Goal: Task Accomplishment & Management: Use online tool/utility

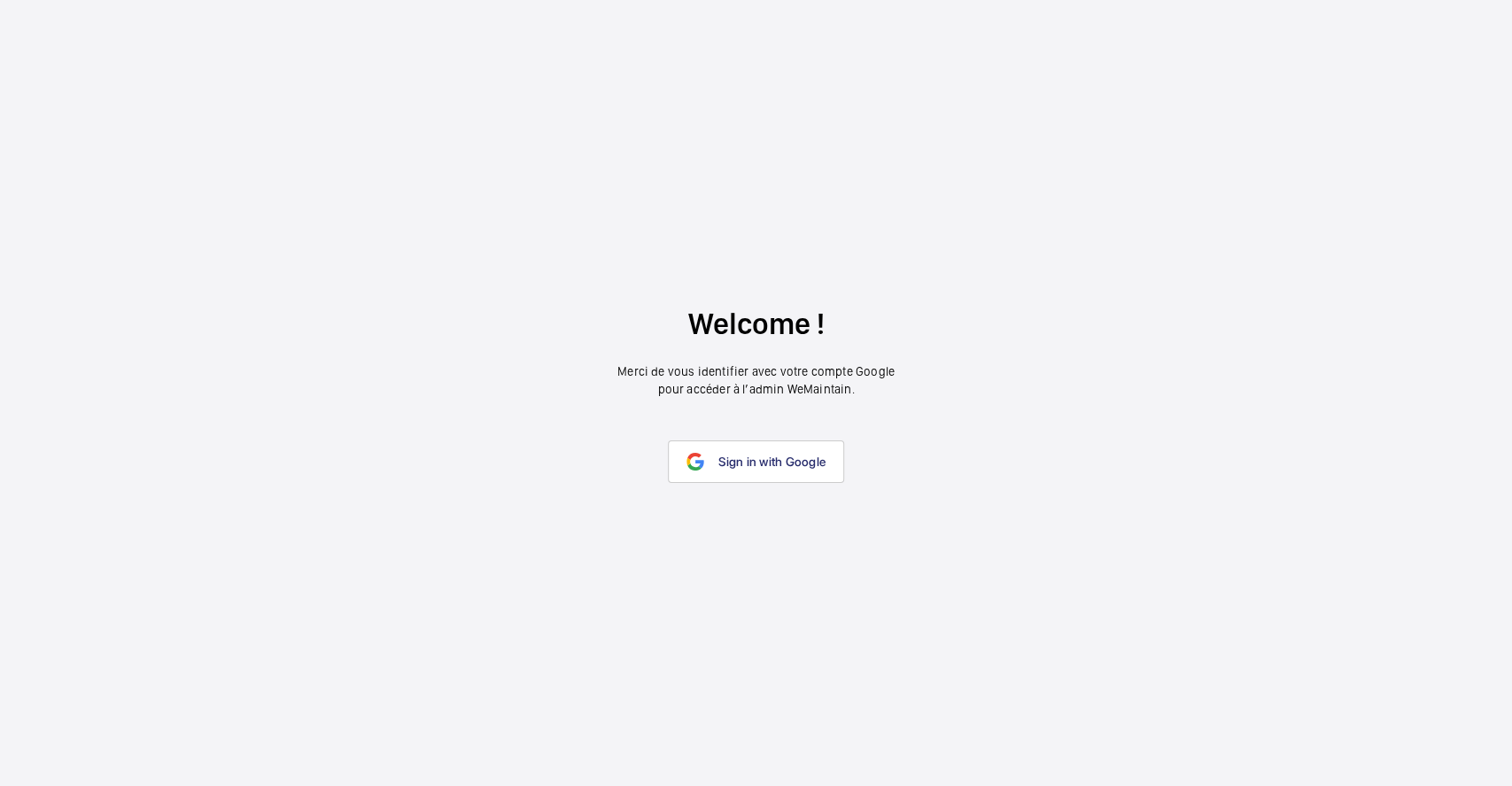
click at [704, 455] on link "Sign in with Google" at bounding box center [756, 461] width 176 height 42
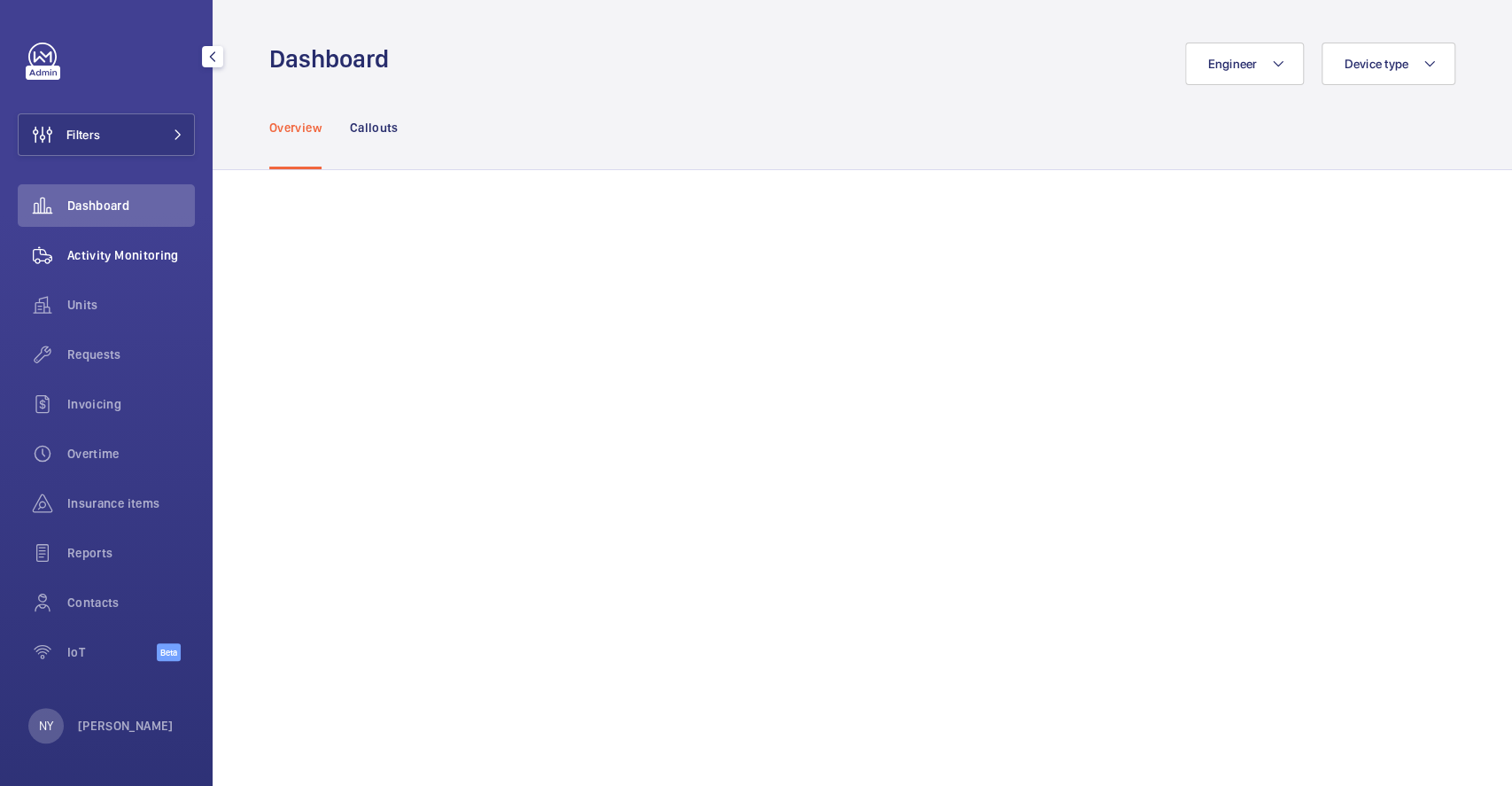
click at [137, 251] on span "Activity Monitoring" at bounding box center [130, 255] width 127 height 17
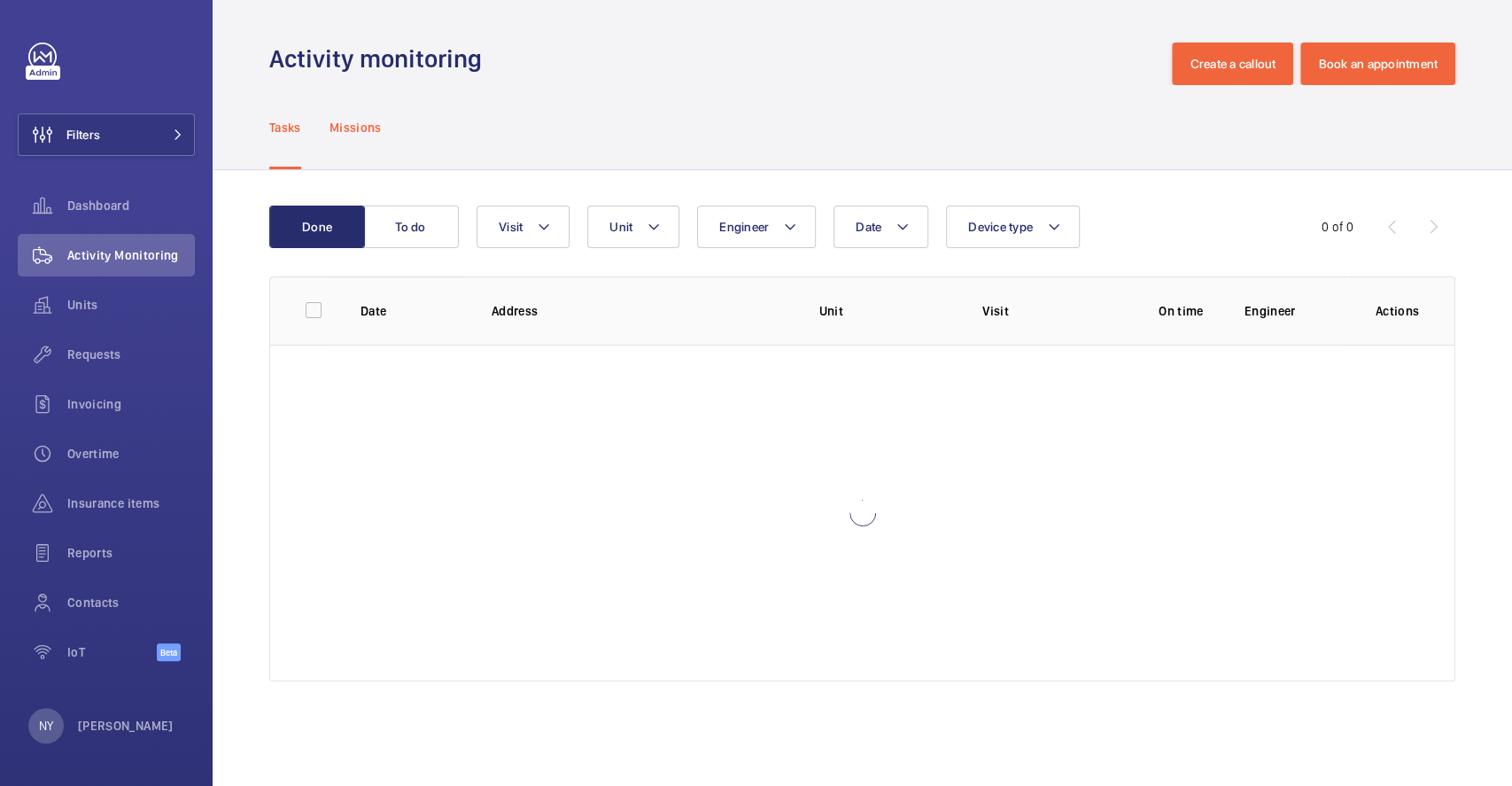
click at [369, 144] on div "Missions" at bounding box center [355, 127] width 52 height 84
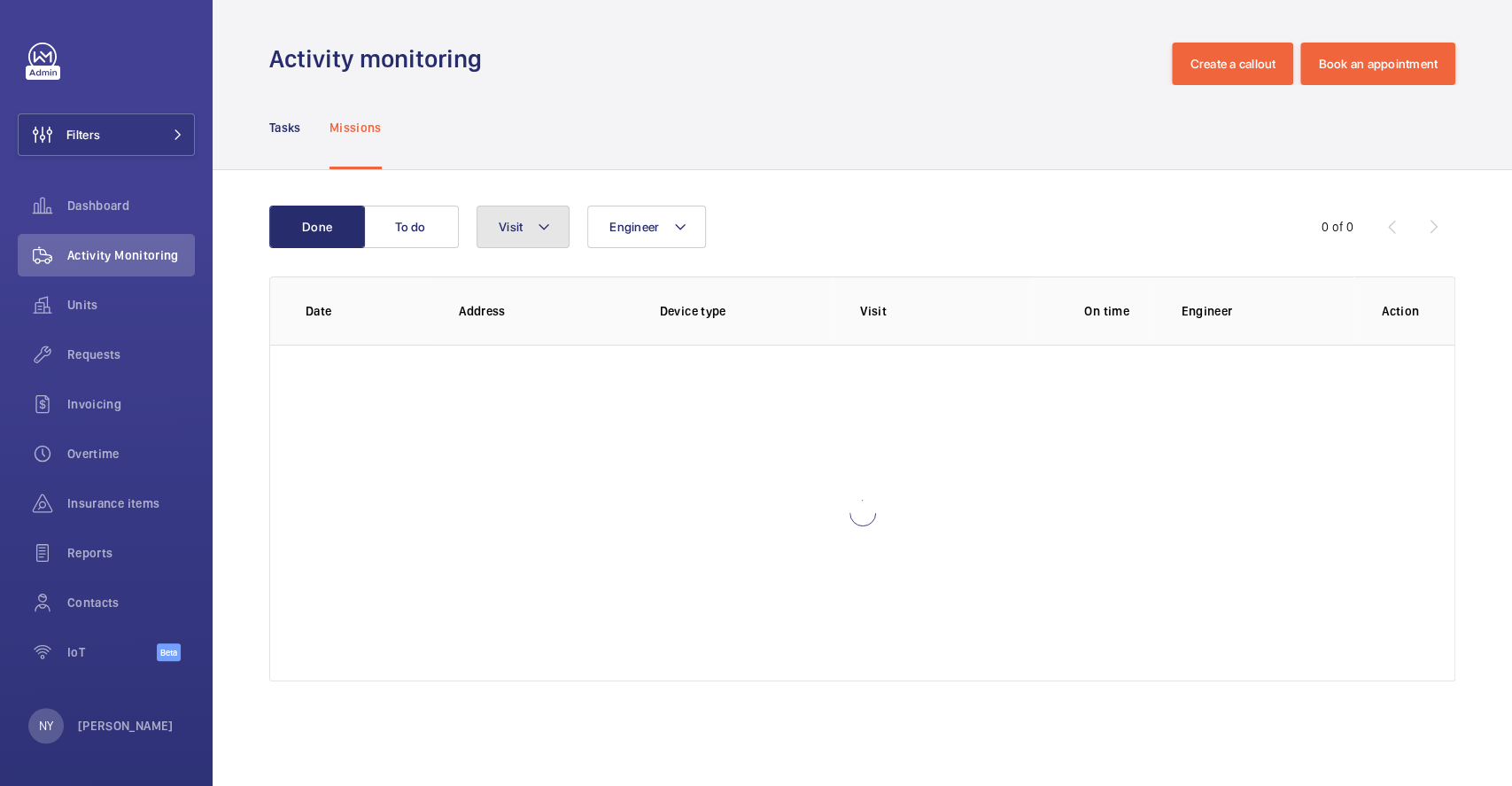
click at [533, 228] on button "Visit" at bounding box center [523, 227] width 93 height 42
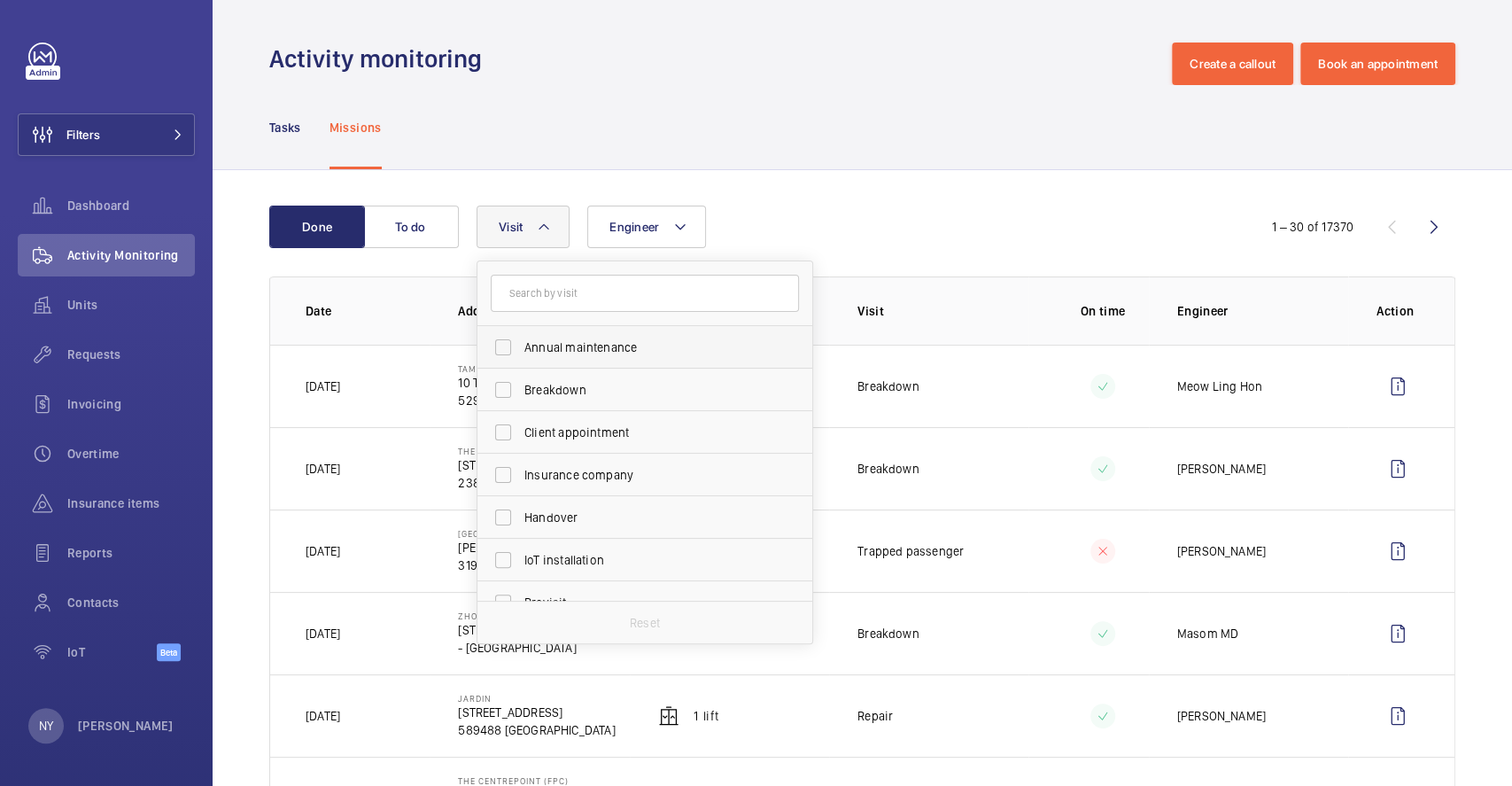
click at [532, 338] on span "Annual maintenance" at bounding box center [646, 347] width 244 height 17
click at [521, 338] on input "Annual maintenance" at bounding box center [502, 347] width 36 height 36
checkbox input "true"
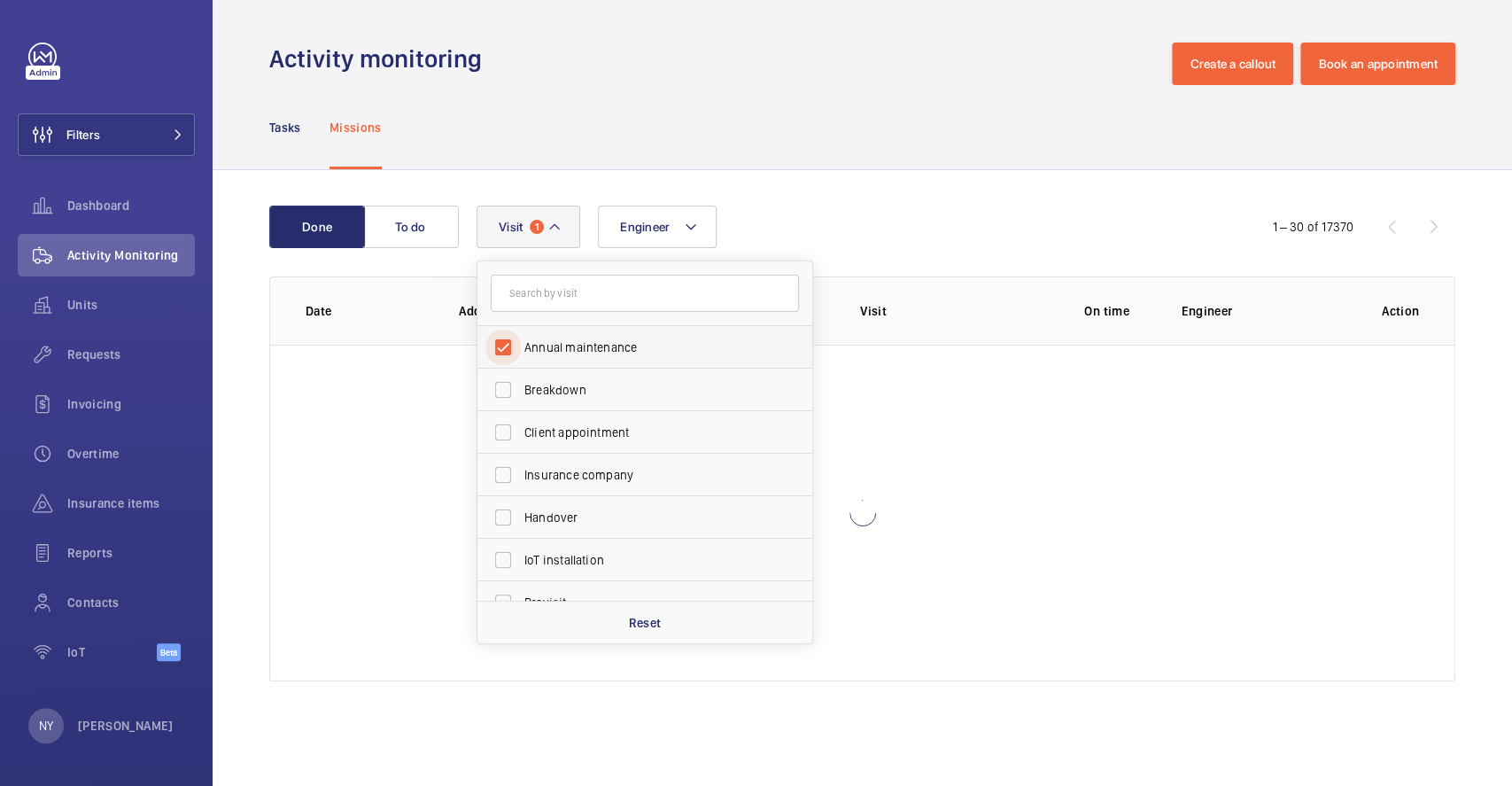
scroll to position [277, 0]
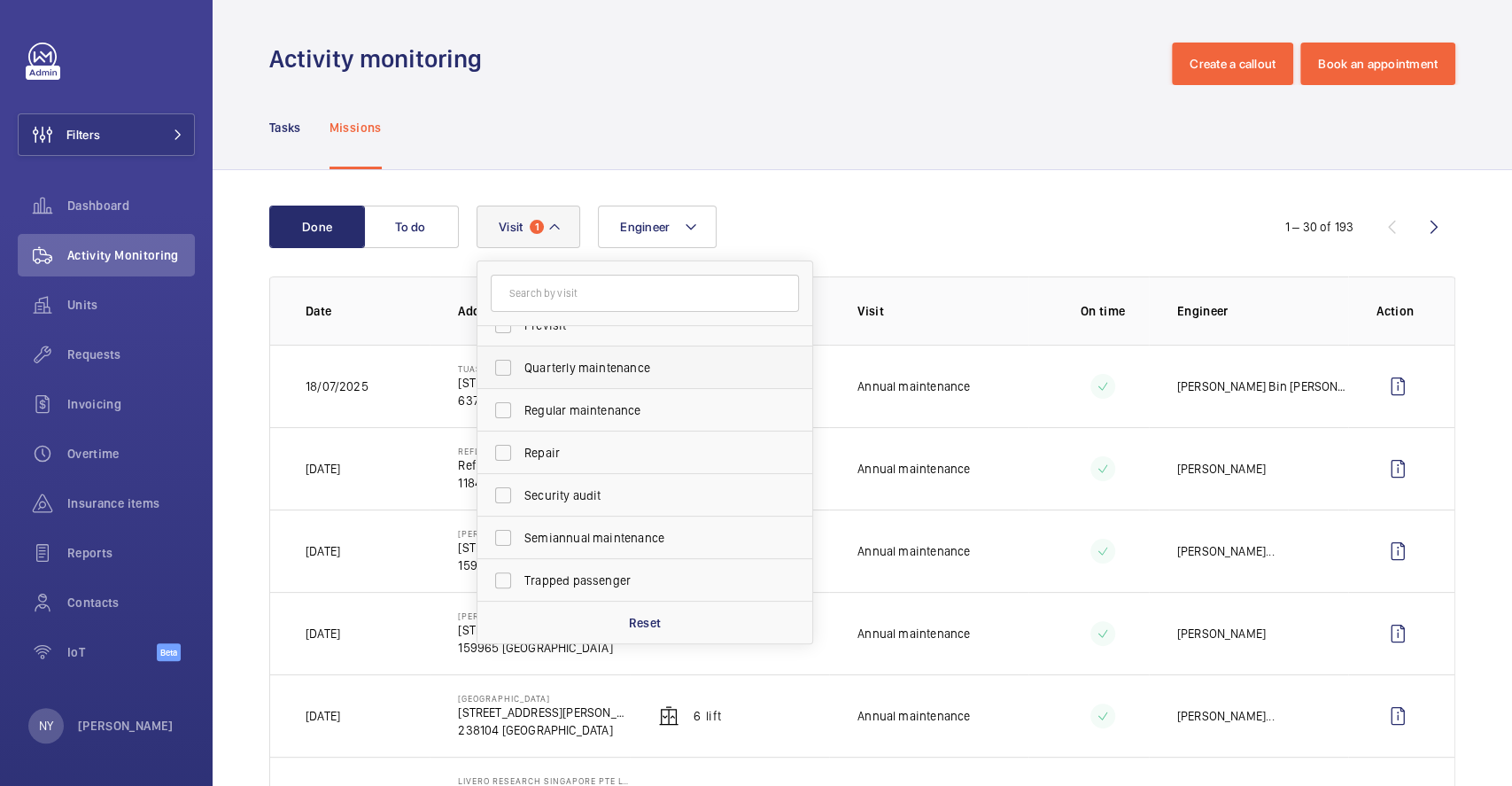
click at [526, 374] on span "Quarterly maintenance" at bounding box center [646, 367] width 244 height 17
click at [521, 374] on input "Quarterly maintenance" at bounding box center [502, 368] width 36 height 36
checkbox input "true"
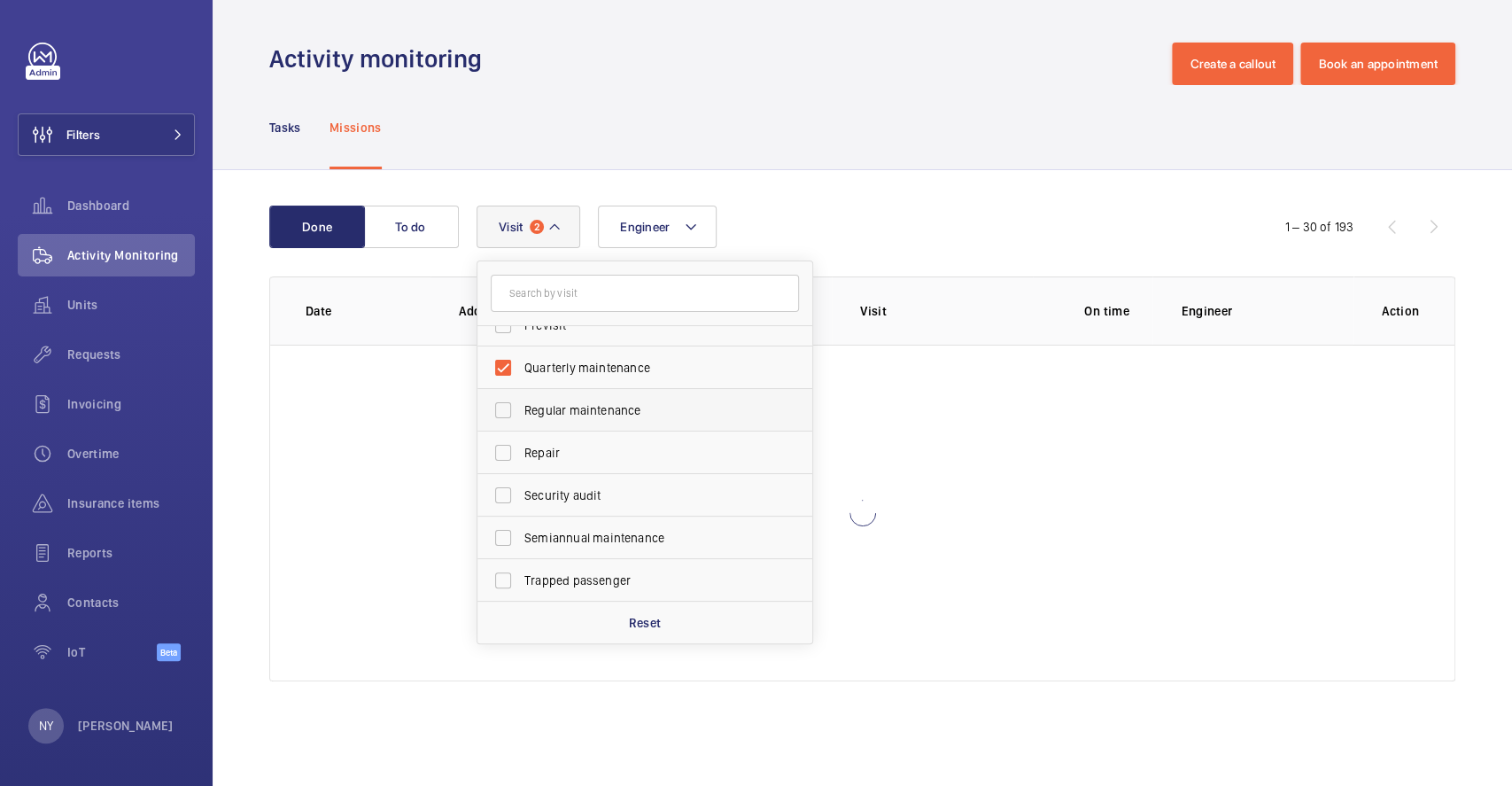
click at [535, 406] on span "Regular maintenance" at bounding box center [646, 410] width 244 height 17
click at [521, 406] on input "Regular maintenance" at bounding box center [502, 410] width 36 height 36
checkbox input "true"
click at [542, 539] on span "Semiannual maintenance" at bounding box center [646, 537] width 244 height 17
click at [521, 539] on input "Semiannual maintenance" at bounding box center [502, 537] width 36 height 36
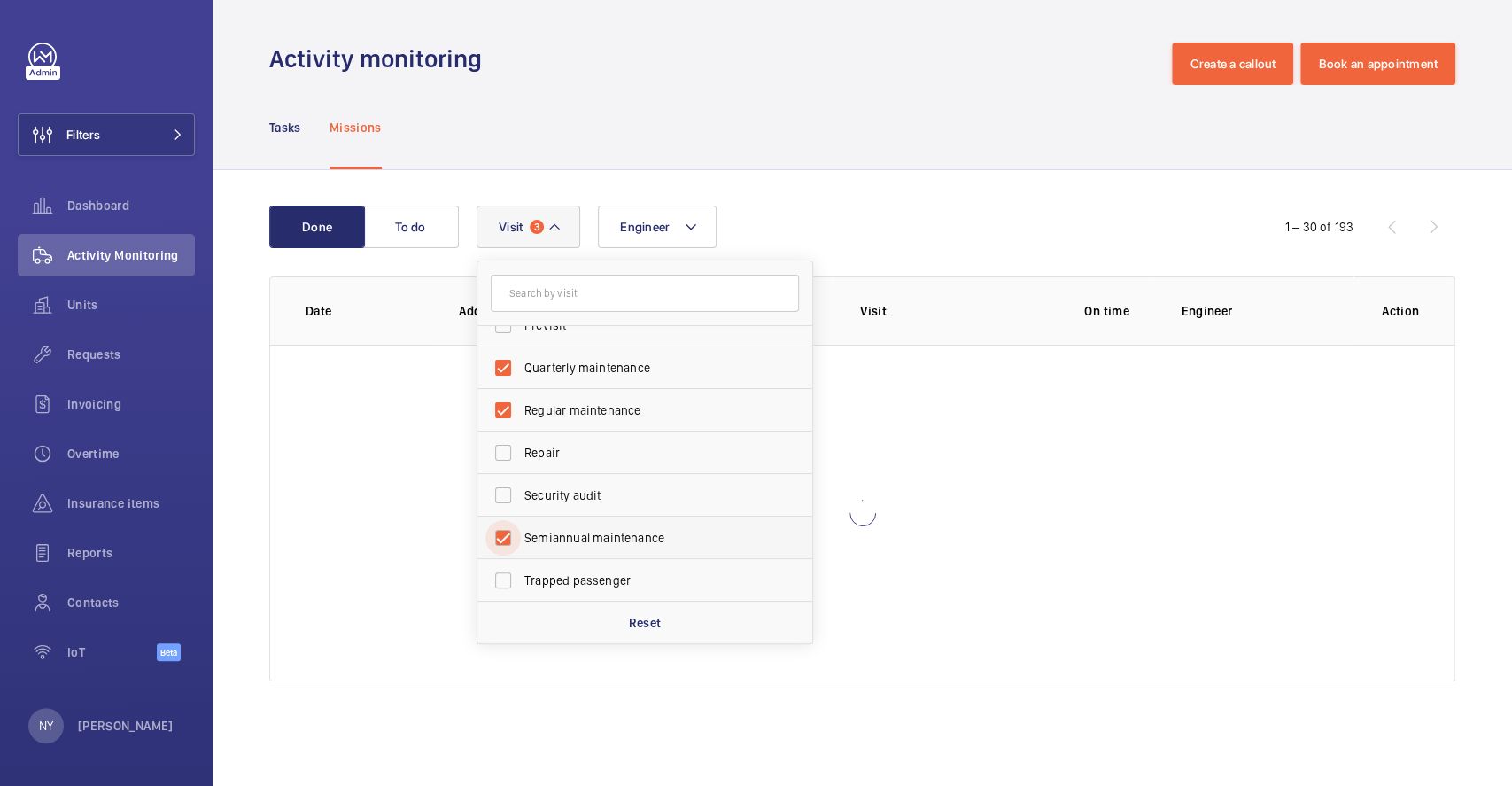
checkbox input "true"
click at [579, 193] on div "Done To do Engineer Visit 4 Annual maintenance Breakdown Client appointment Ins…" at bounding box center [862, 447] width 1299 height 554
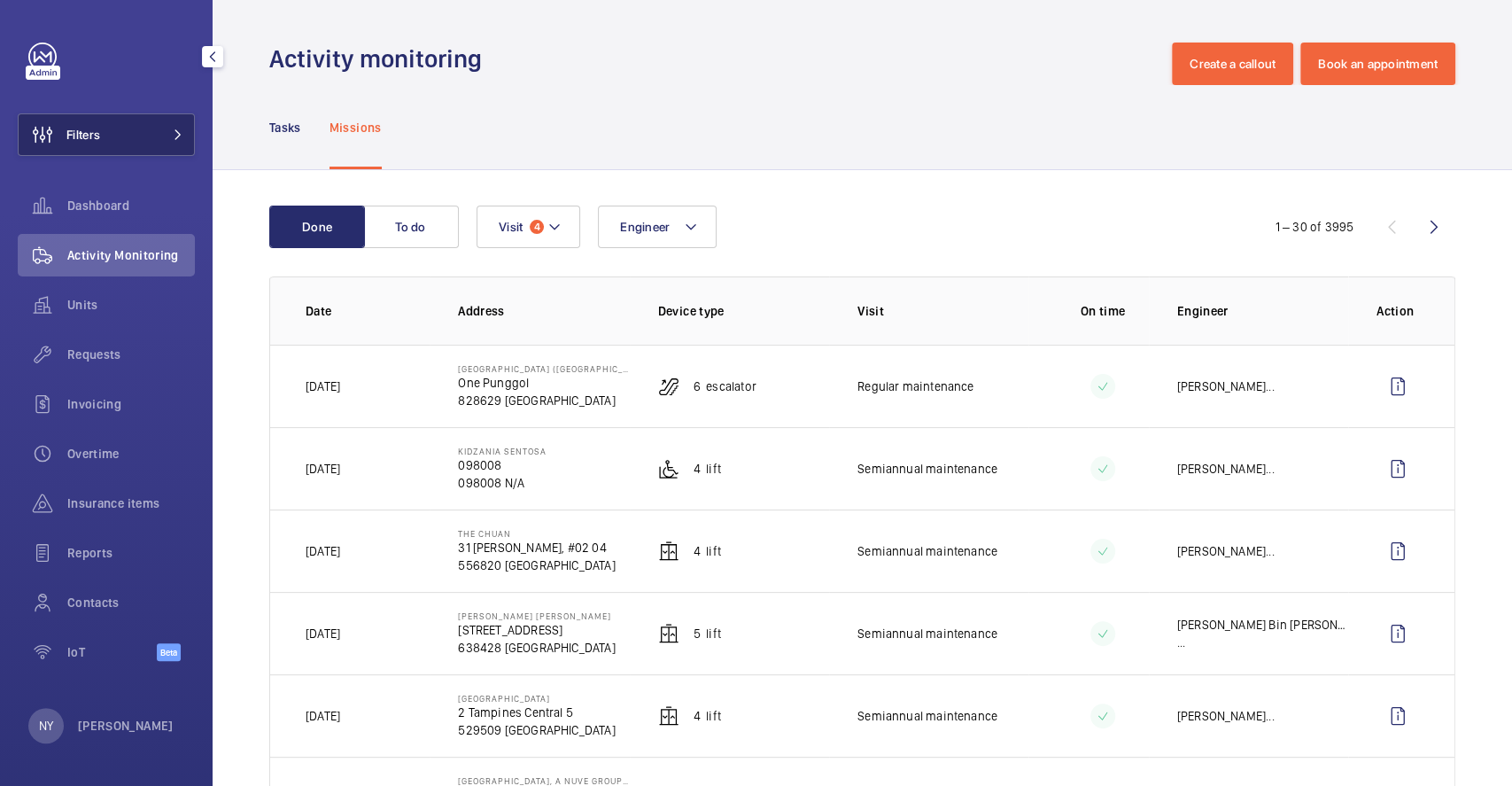
click at [94, 143] on span "Filters" at bounding box center [59, 135] width 82 height 42
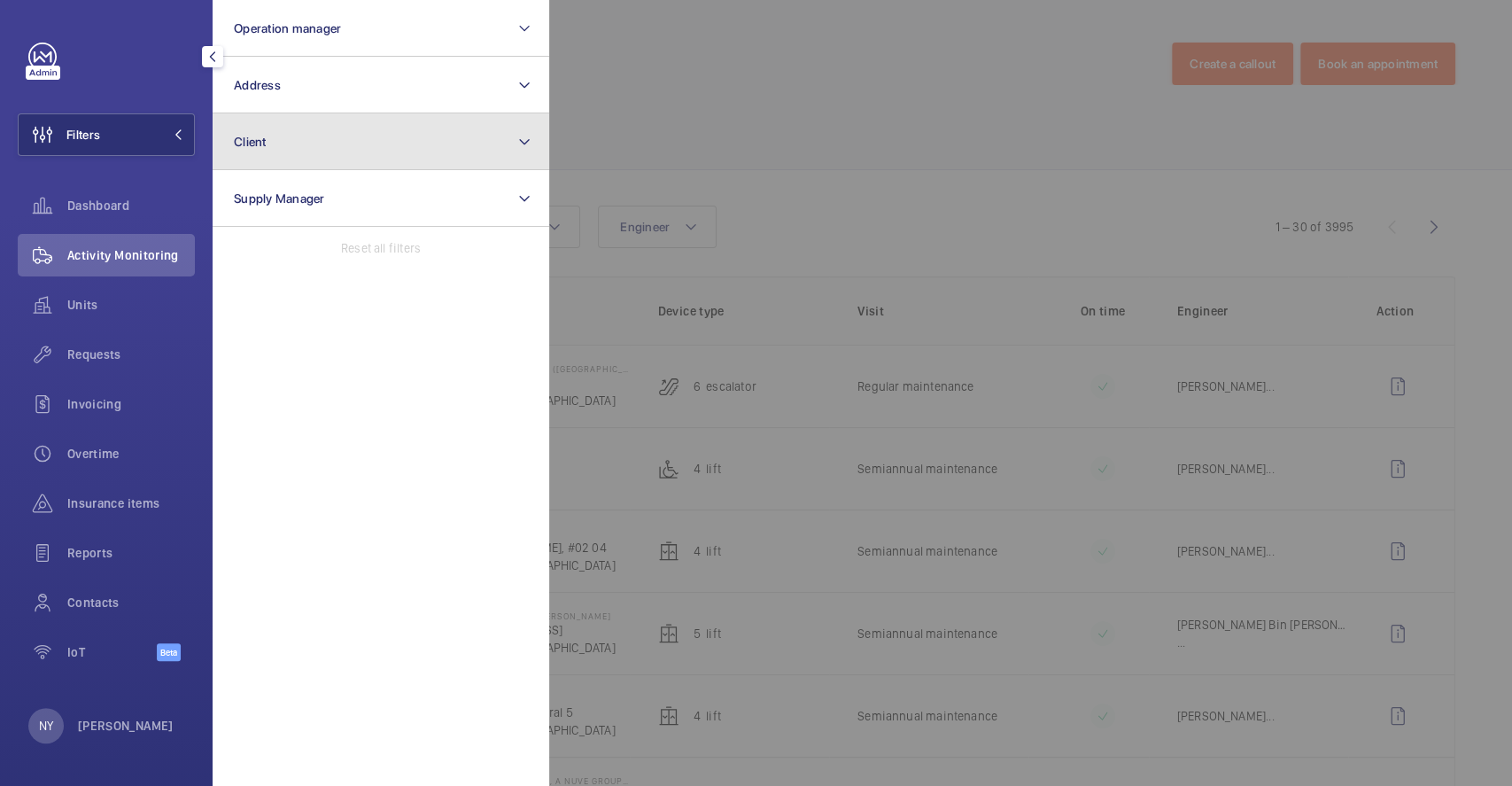
click at [314, 149] on button "Client" at bounding box center [381, 142] width 337 height 57
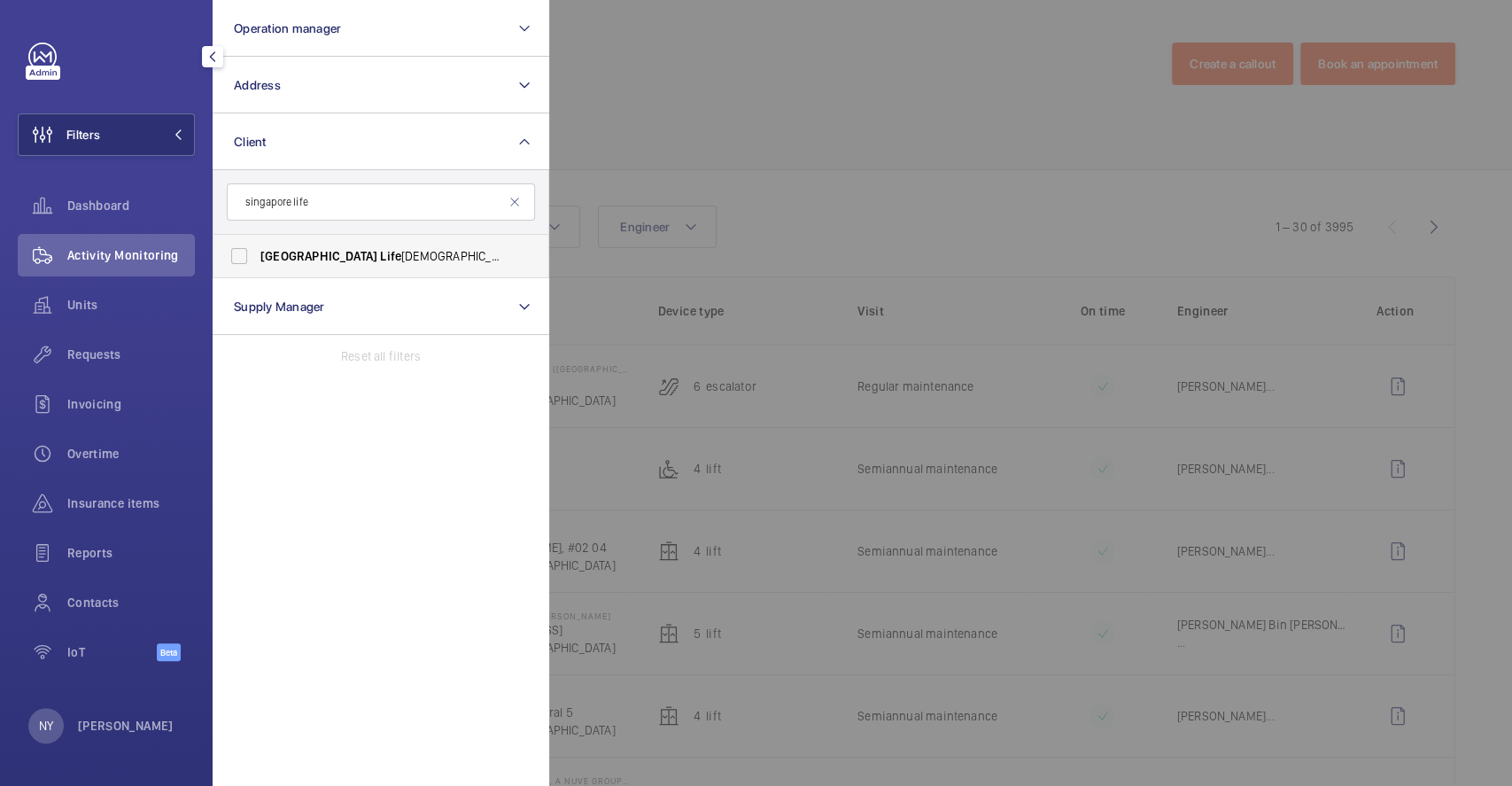
type input "singapore life"
click at [298, 249] on span "[GEOGRAPHIC_DATA]" at bounding box center [319, 255] width 117 height 14
click at [257, 249] on input "Singapore Life [DEMOGRAPHIC_DATA]" at bounding box center [238, 256] width 36 height 36
checkbox input "true"
click at [583, 124] on div at bounding box center [1305, 393] width 1512 height 786
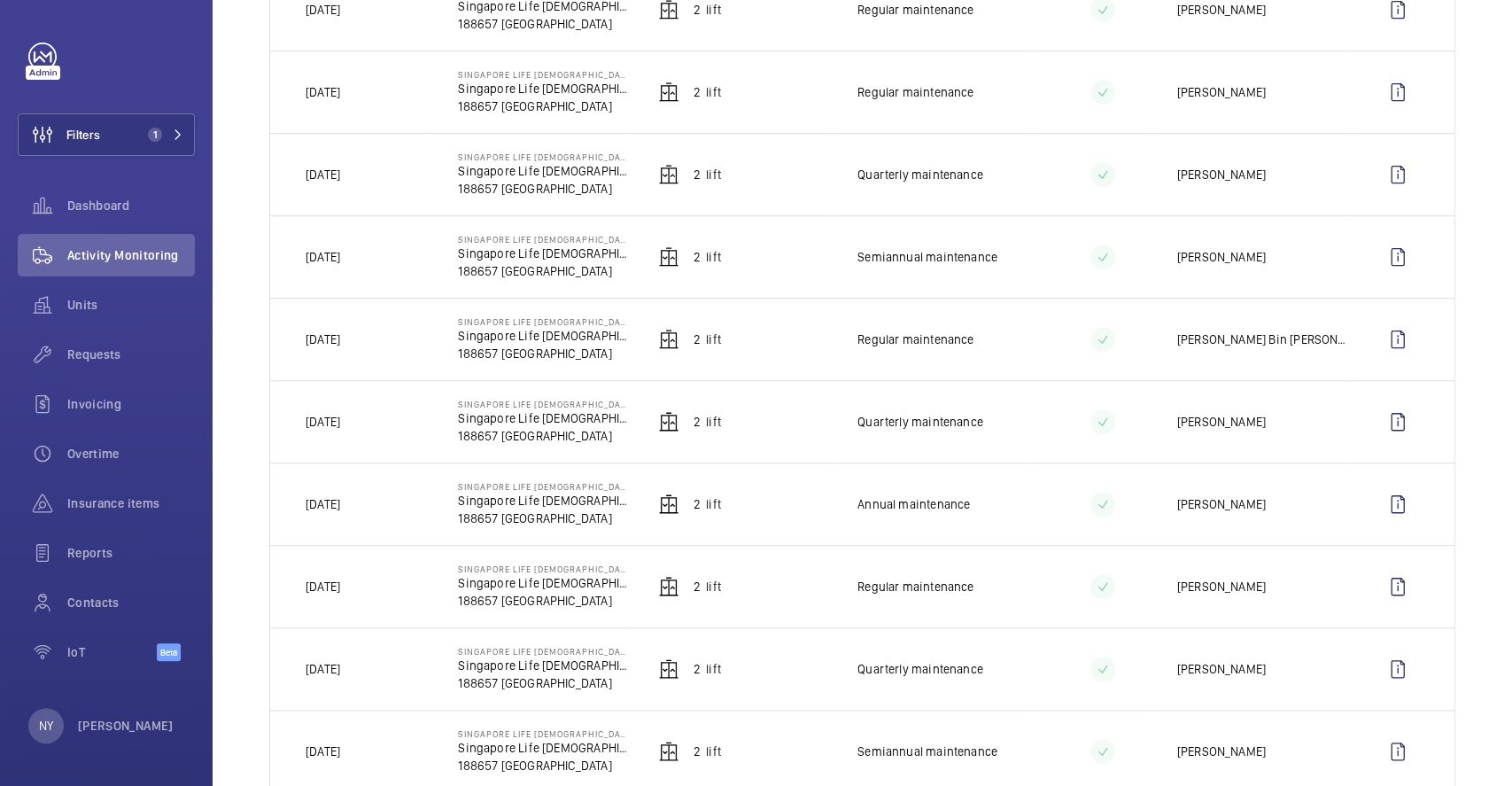
scroll to position [590, 0]
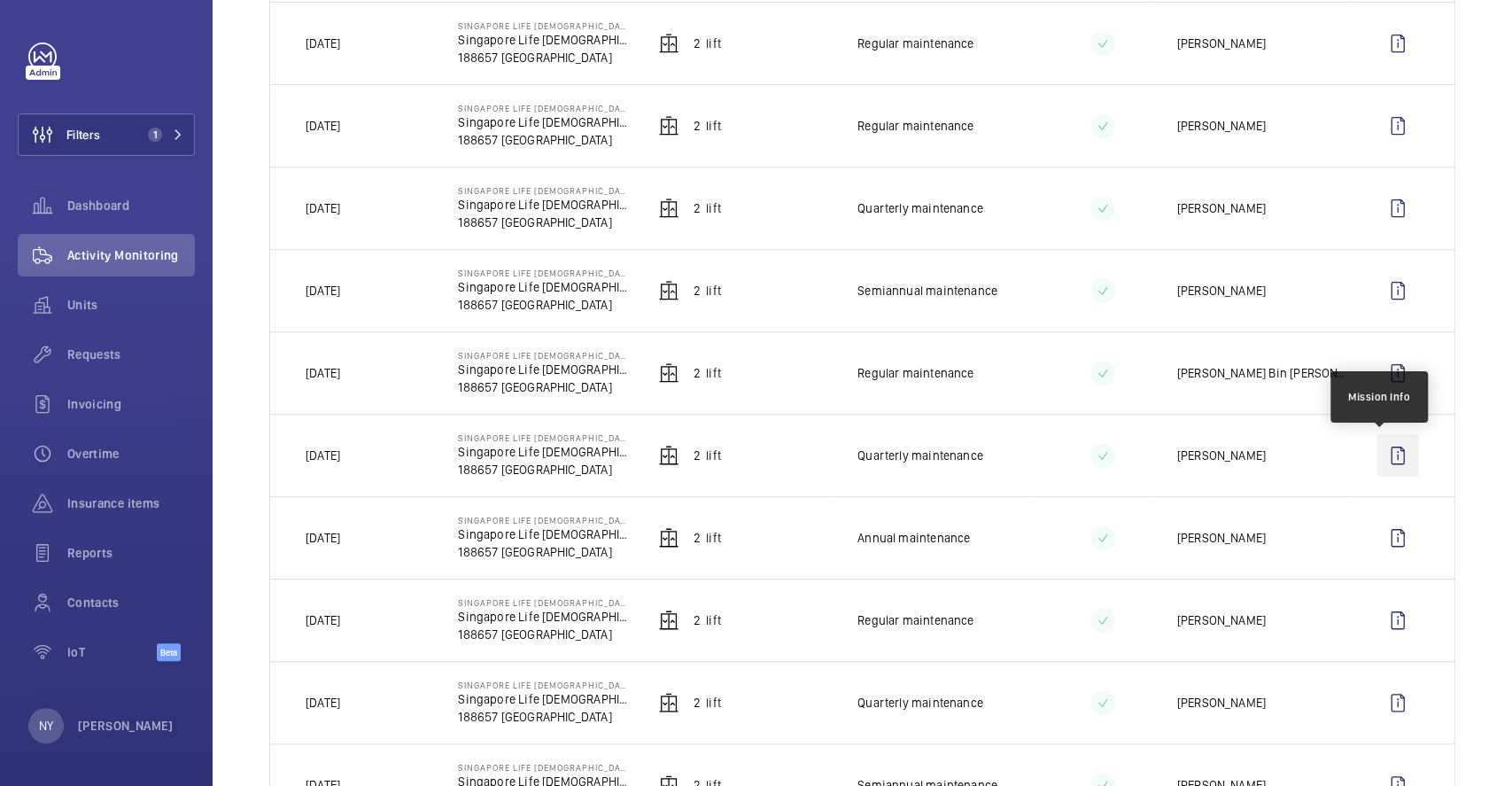
click at [1376, 462] on wm-front-icon-button at bounding box center [1397, 455] width 42 height 42
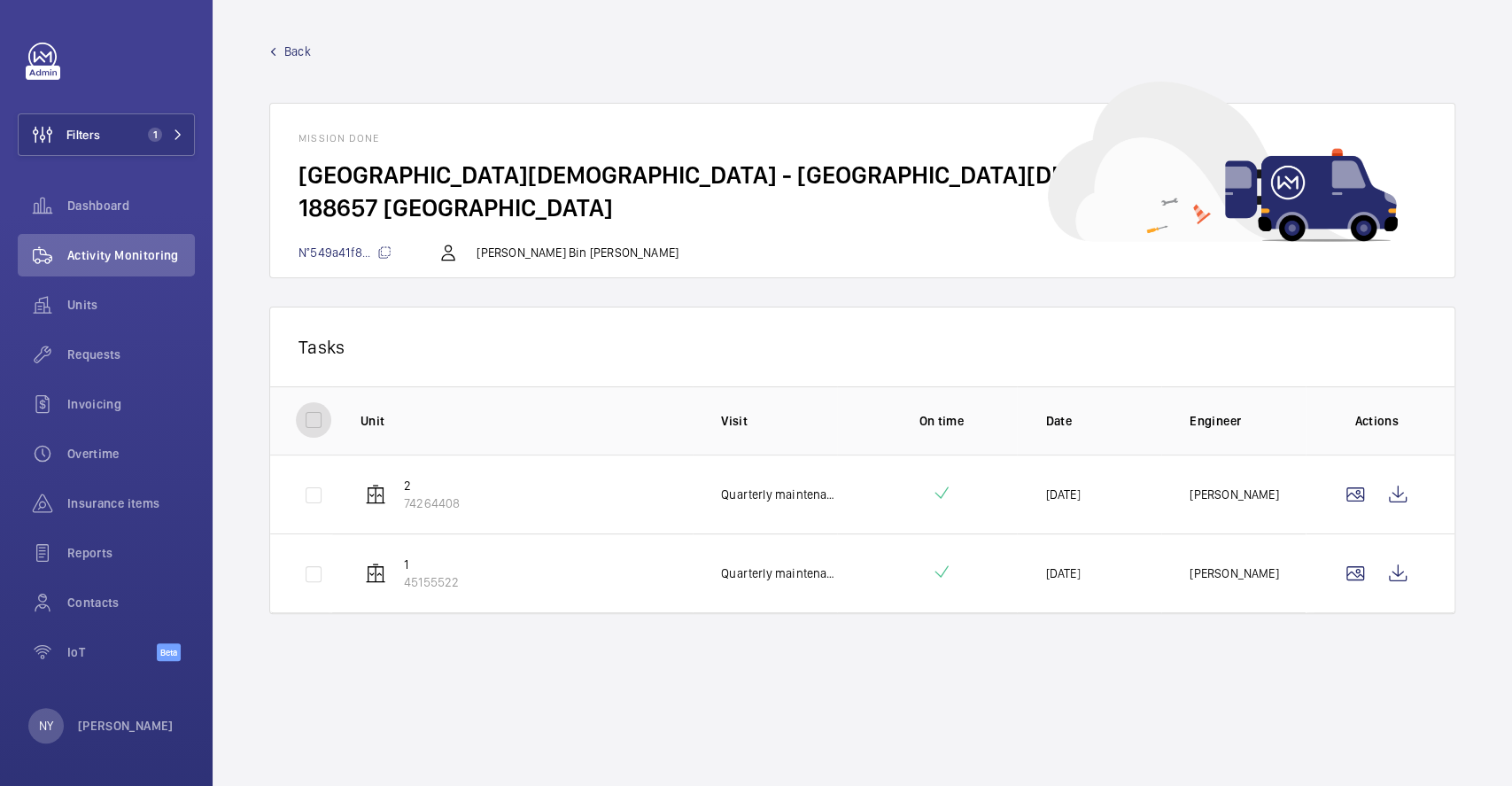
click at [317, 422] on input "checkbox" at bounding box center [314, 420] width 36 height 36
checkbox input "true"
click at [1339, 331] on button "Download 2 reports" at bounding box center [1352, 346] width 148 height 42
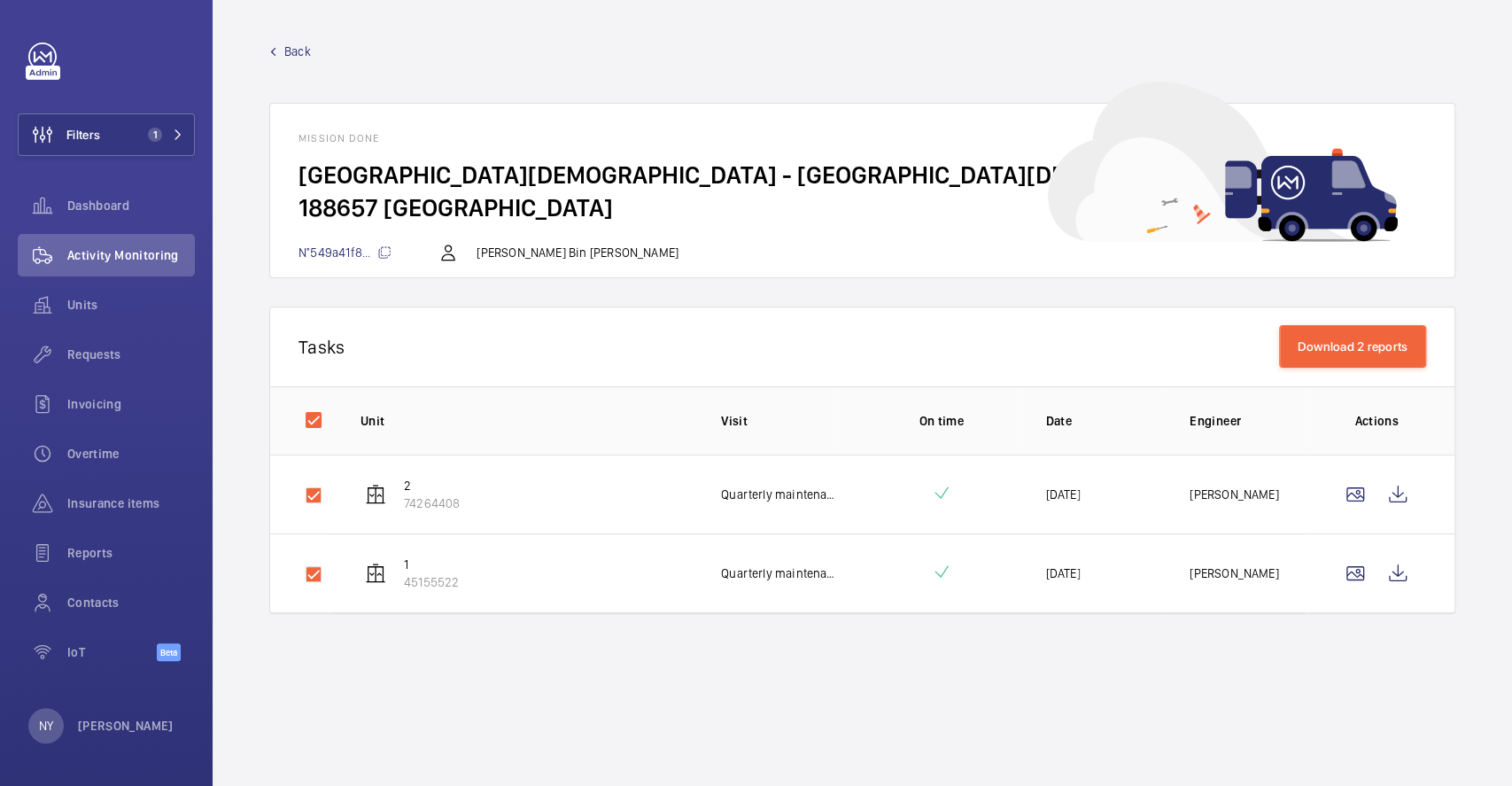
click at [288, 54] on span "Back" at bounding box center [297, 50] width 27 height 17
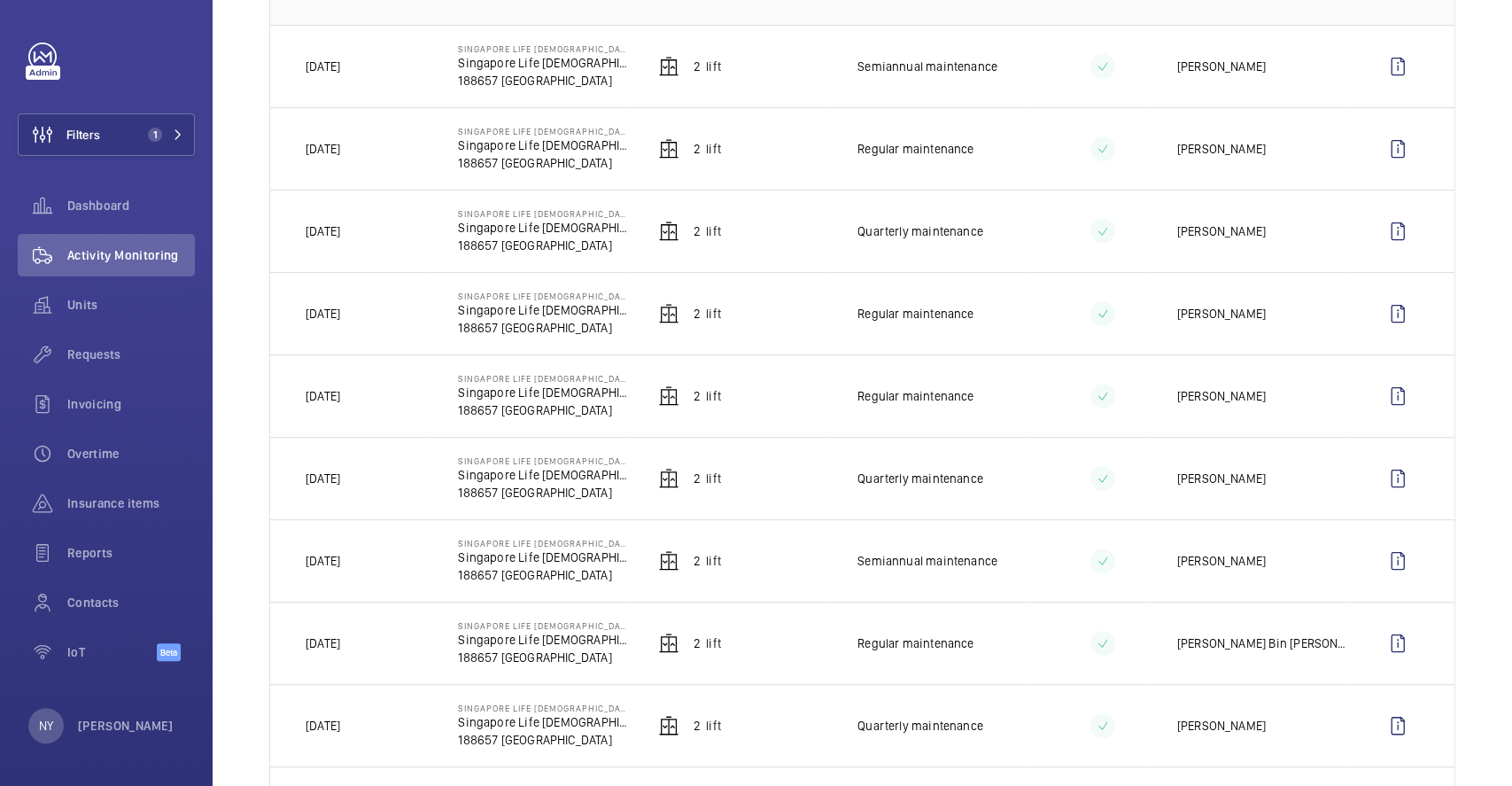
scroll to position [354, 0]
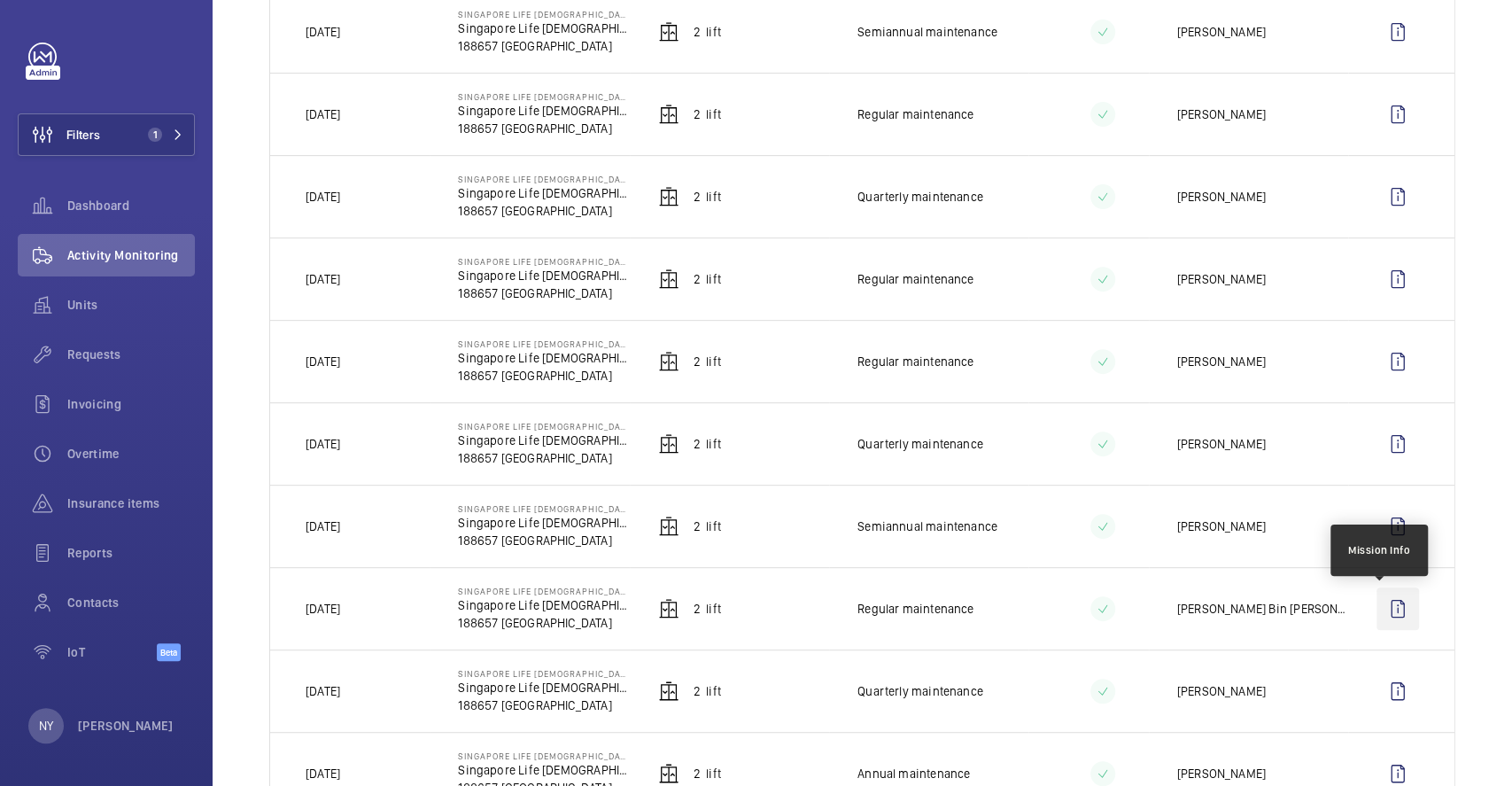
click at [1376, 612] on wm-front-icon-button at bounding box center [1397, 608] width 42 height 42
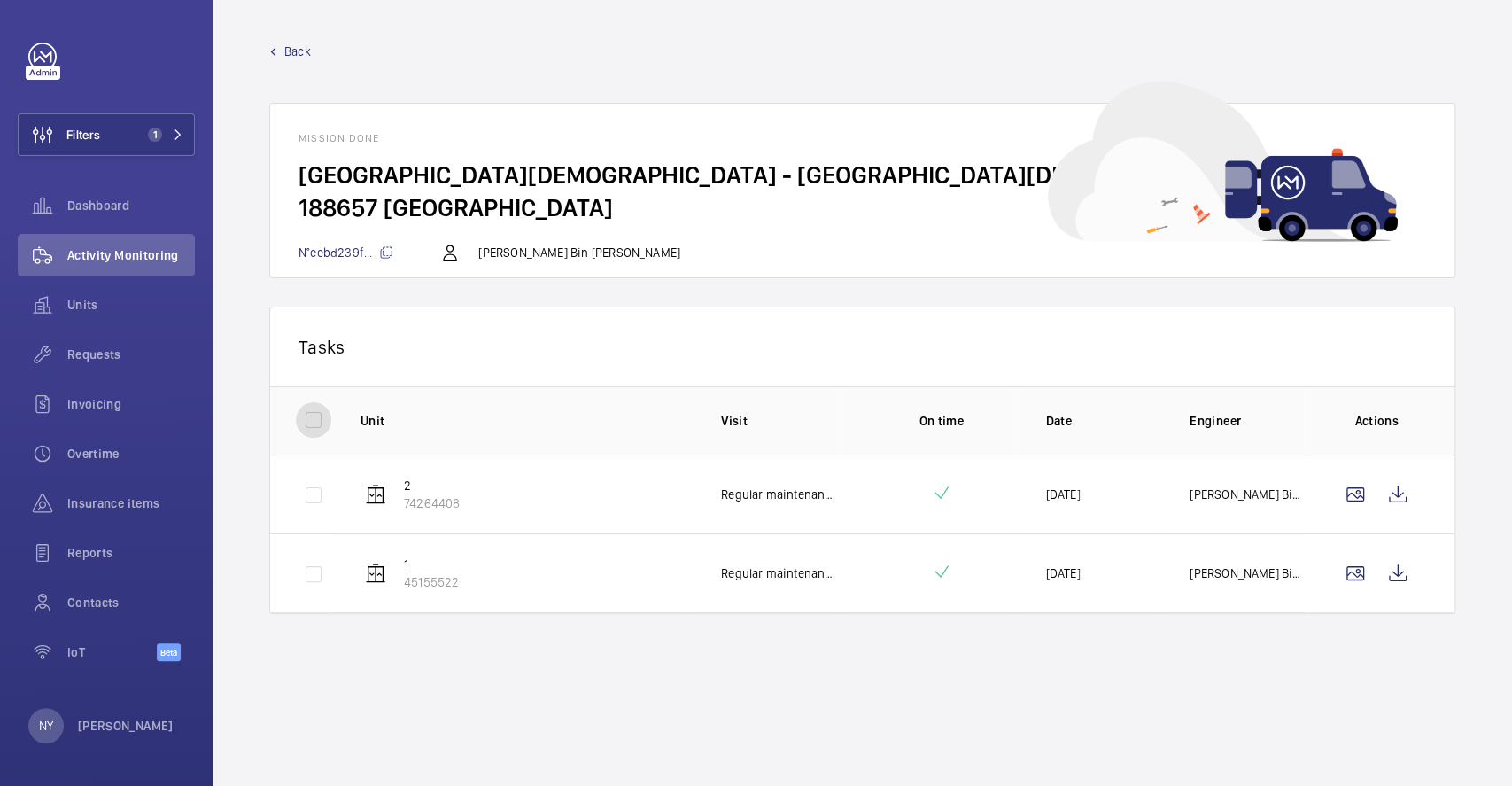
click at [315, 422] on input "checkbox" at bounding box center [314, 420] width 36 height 36
checkbox input "true"
click at [1357, 331] on button "Download 2 reports" at bounding box center [1352, 346] width 148 height 42
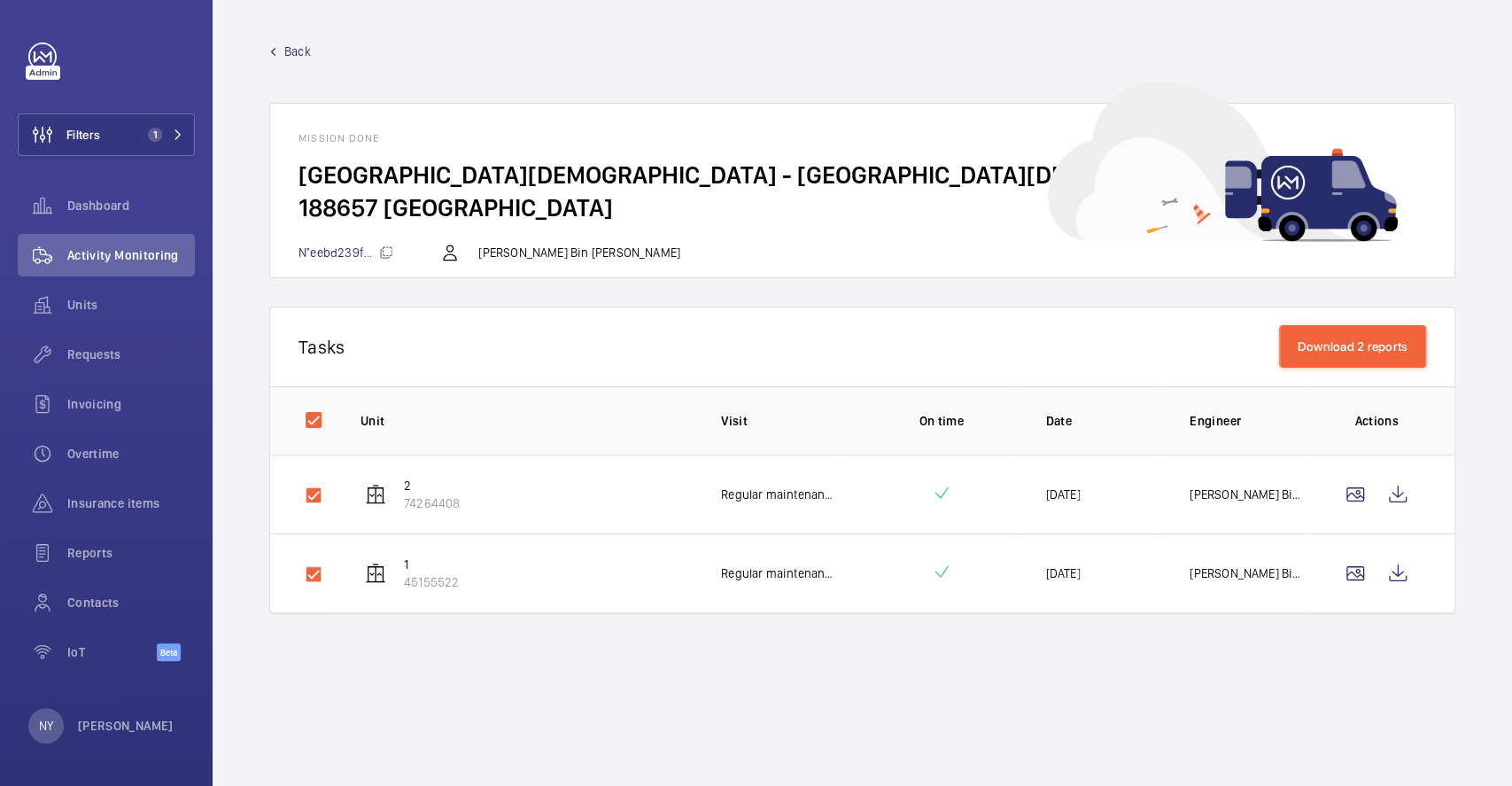
click at [293, 47] on span "Back" at bounding box center [297, 50] width 27 height 17
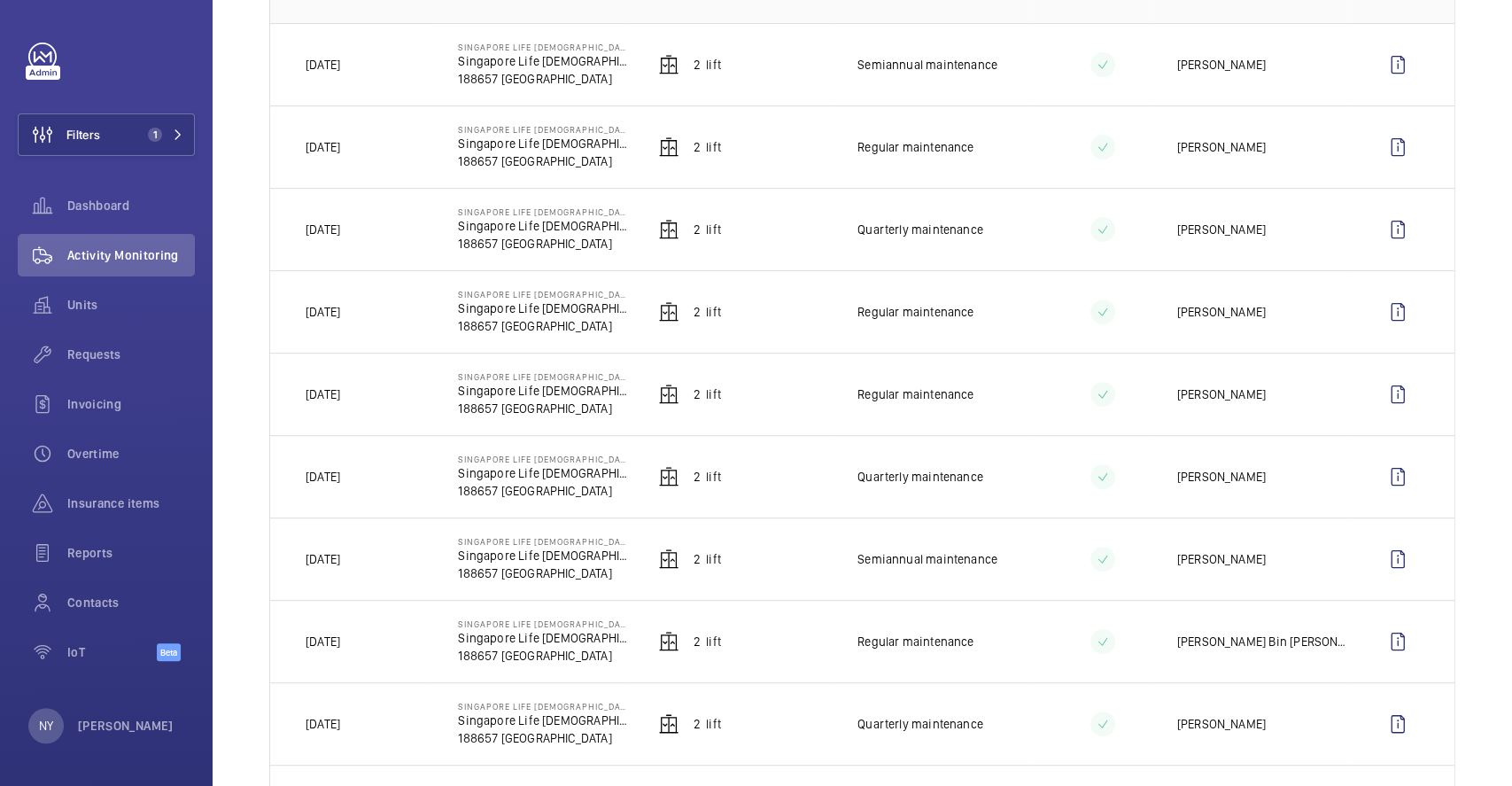
scroll to position [354, 0]
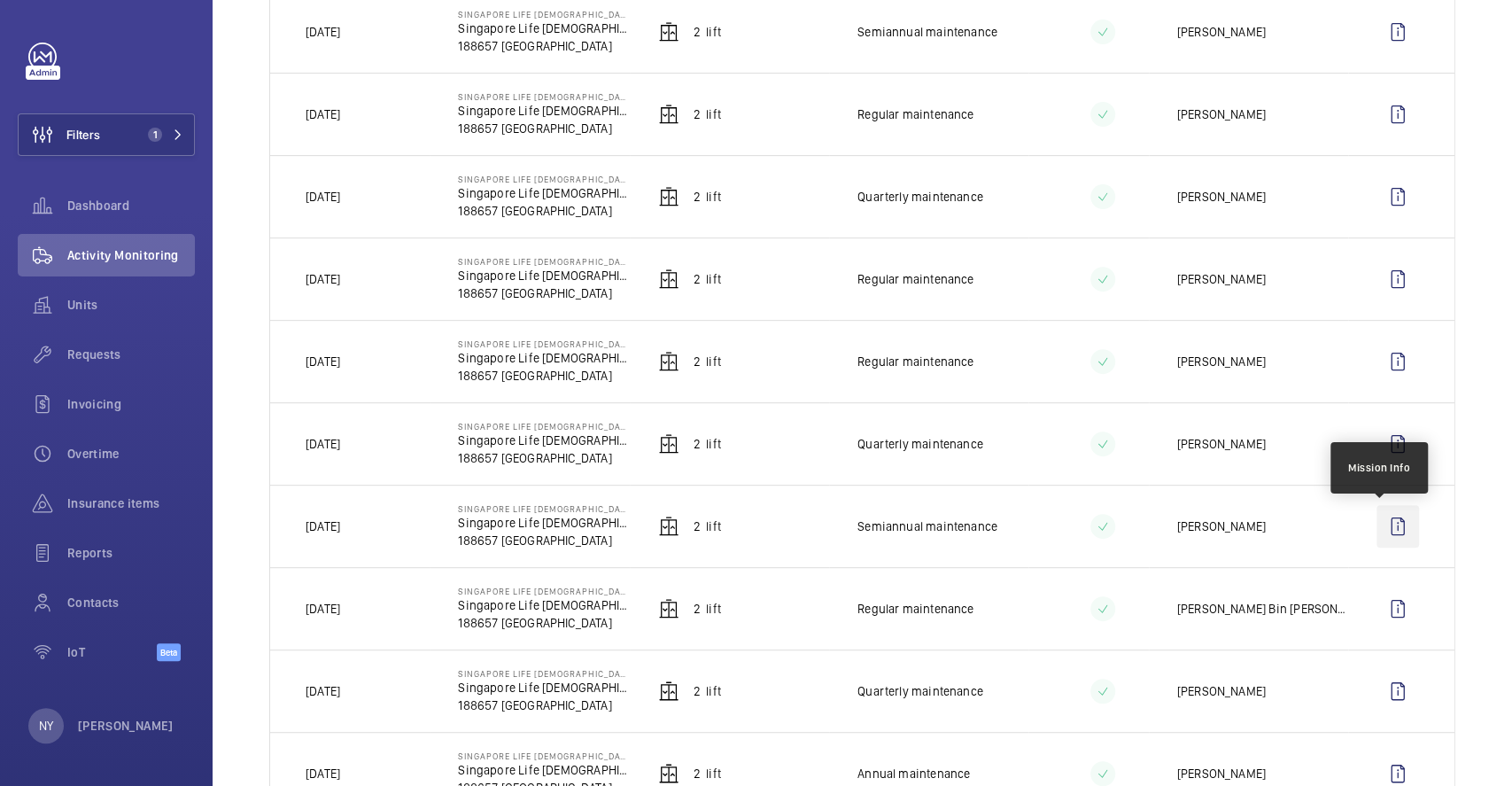
click at [1377, 508] on wm-front-icon-button at bounding box center [1397, 526] width 42 height 42
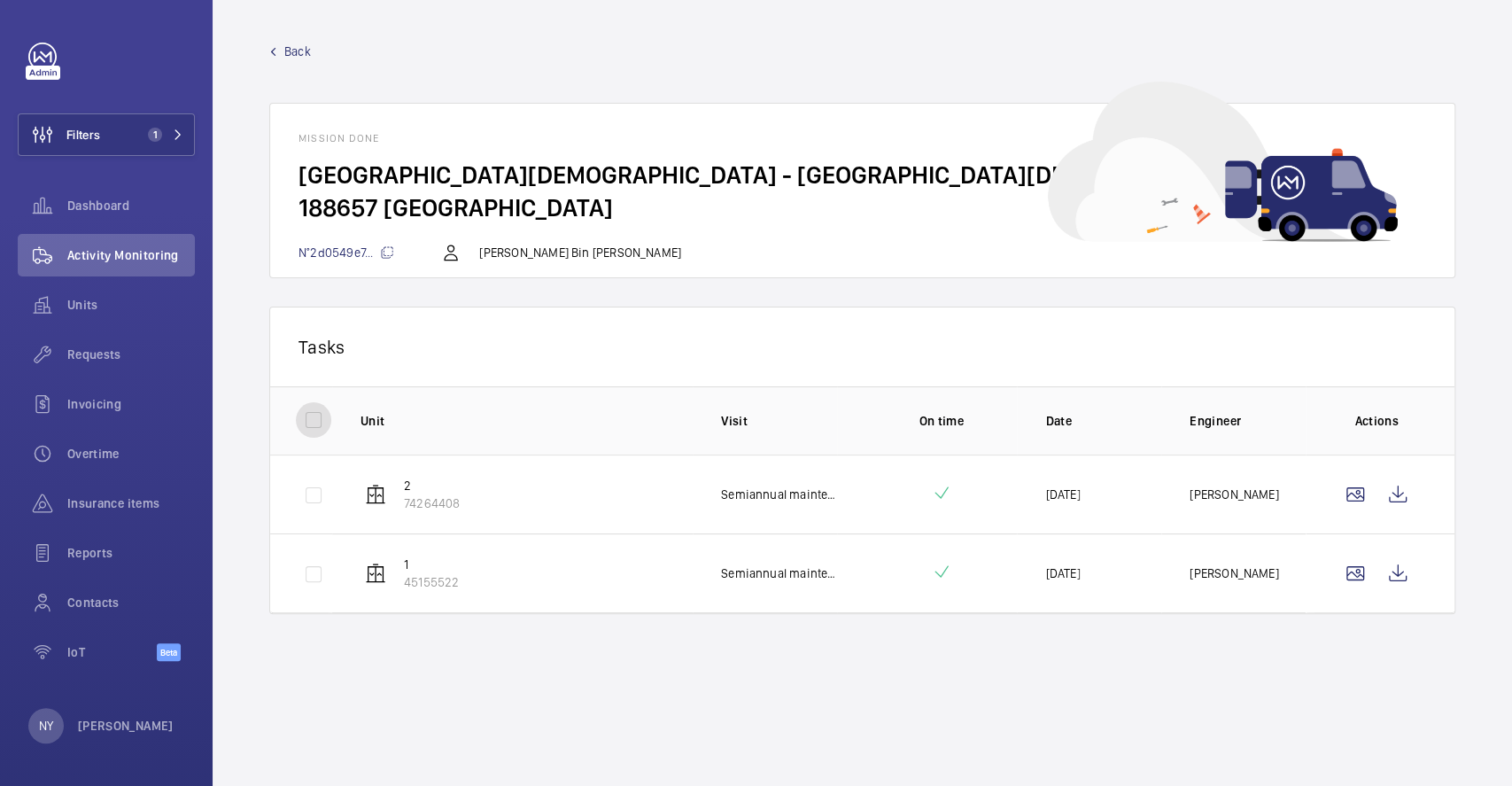
click at [312, 415] on input "checkbox" at bounding box center [314, 420] width 36 height 36
checkbox input "true"
click at [1322, 328] on button "Download 2 reports" at bounding box center [1352, 346] width 148 height 42
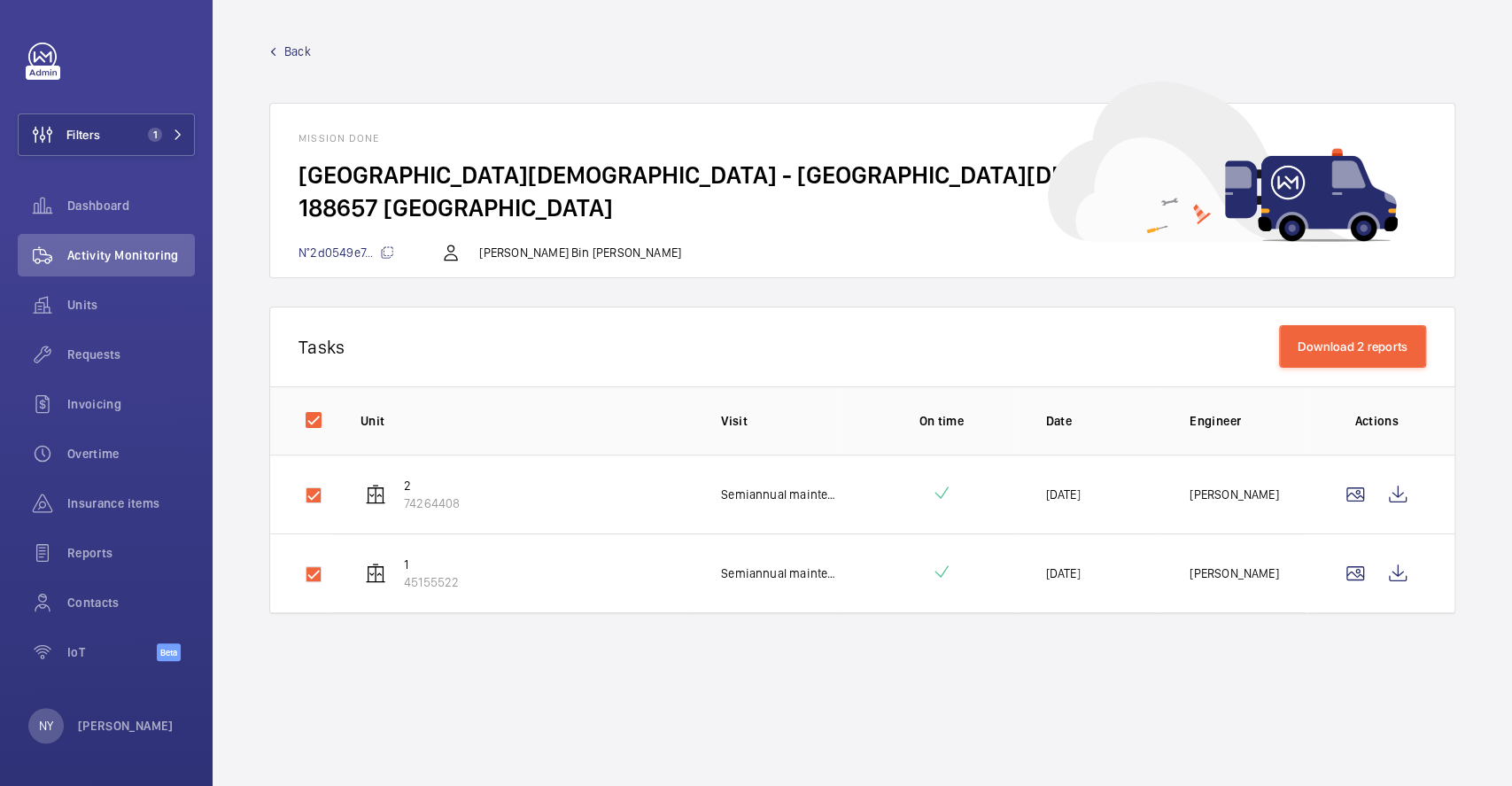
click at [300, 54] on span "Back" at bounding box center [297, 50] width 27 height 17
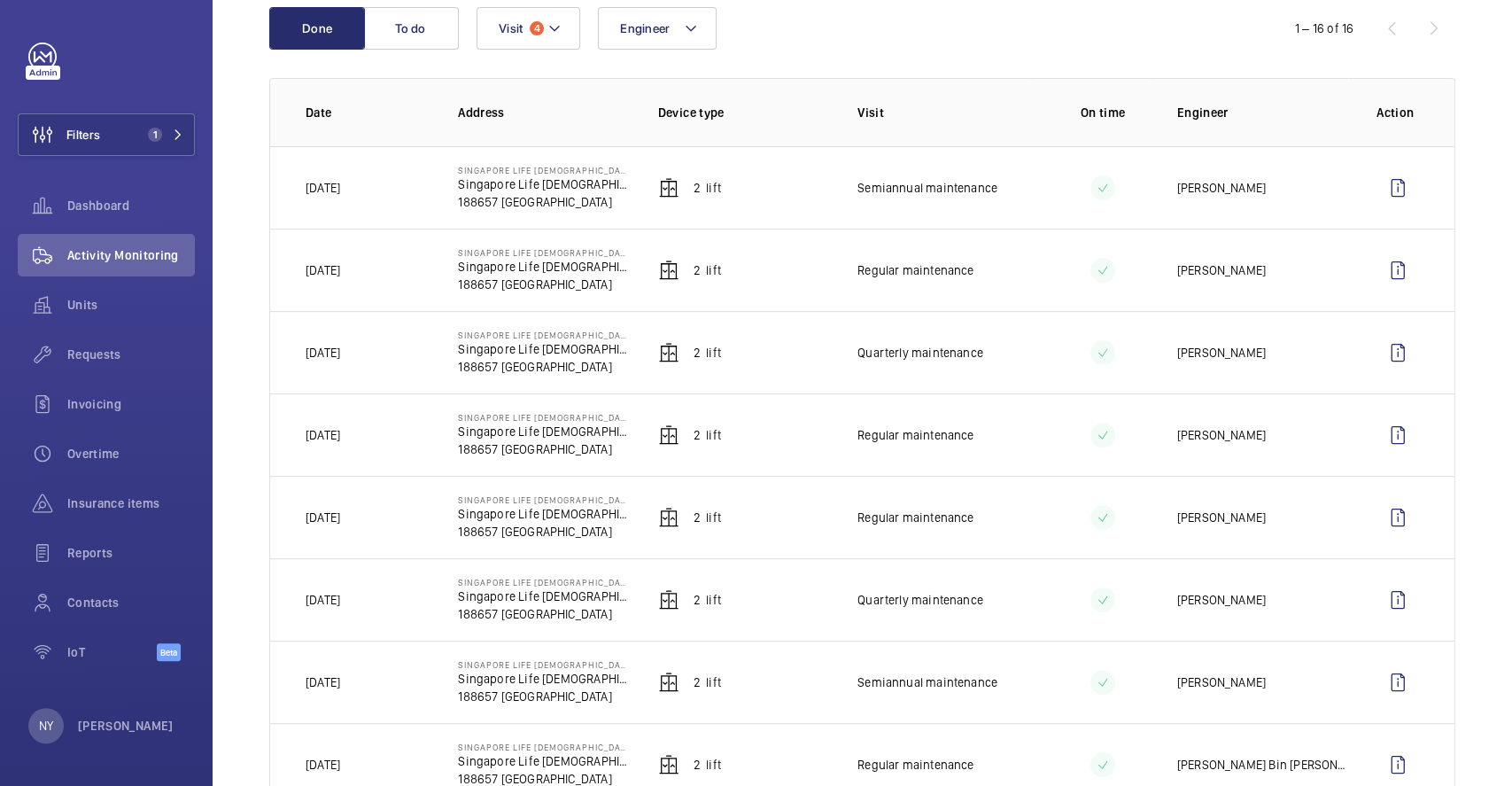
scroll to position [236, 0]
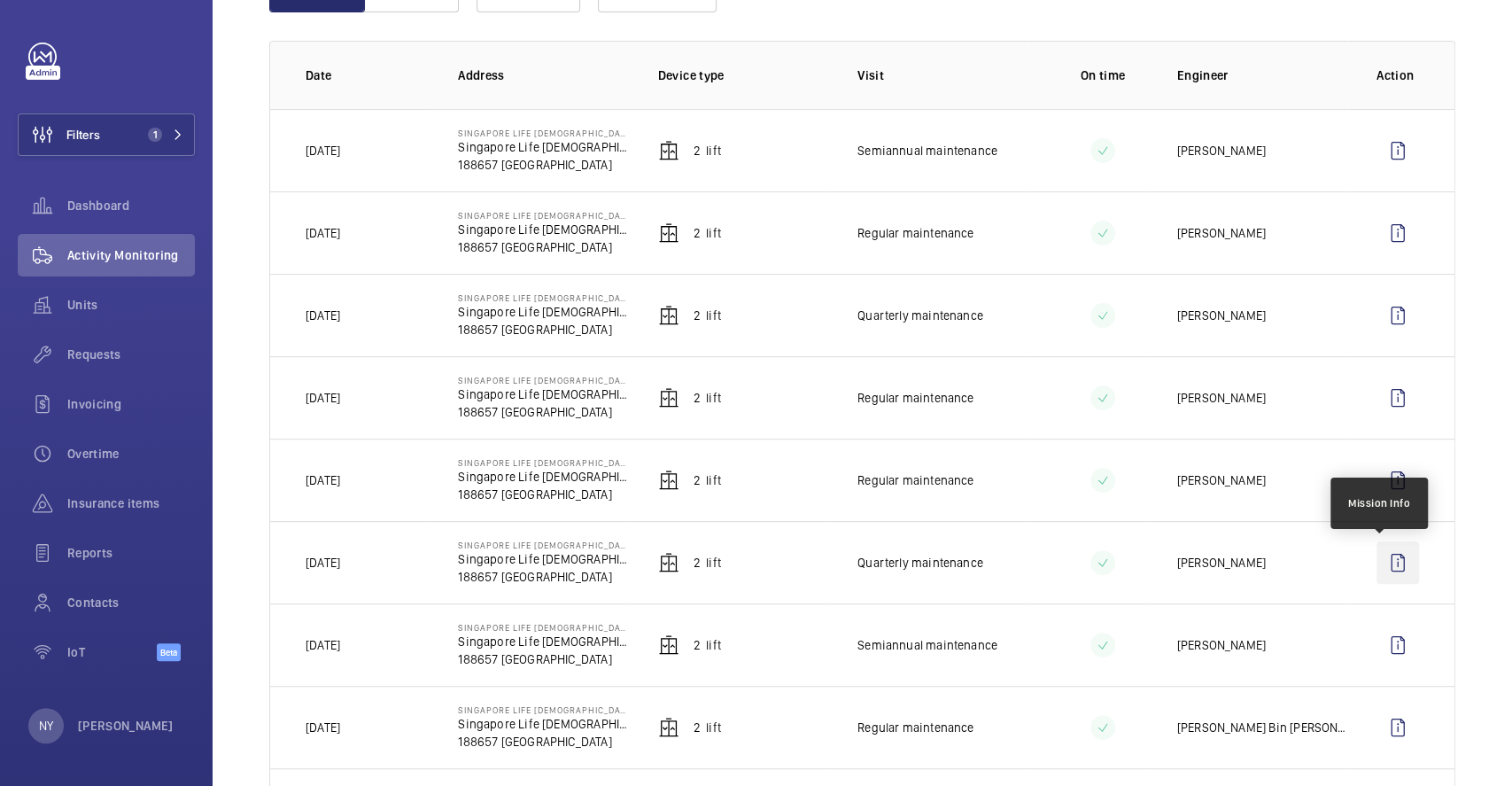
click at [1378, 562] on wm-front-icon-button at bounding box center [1397, 562] width 42 height 42
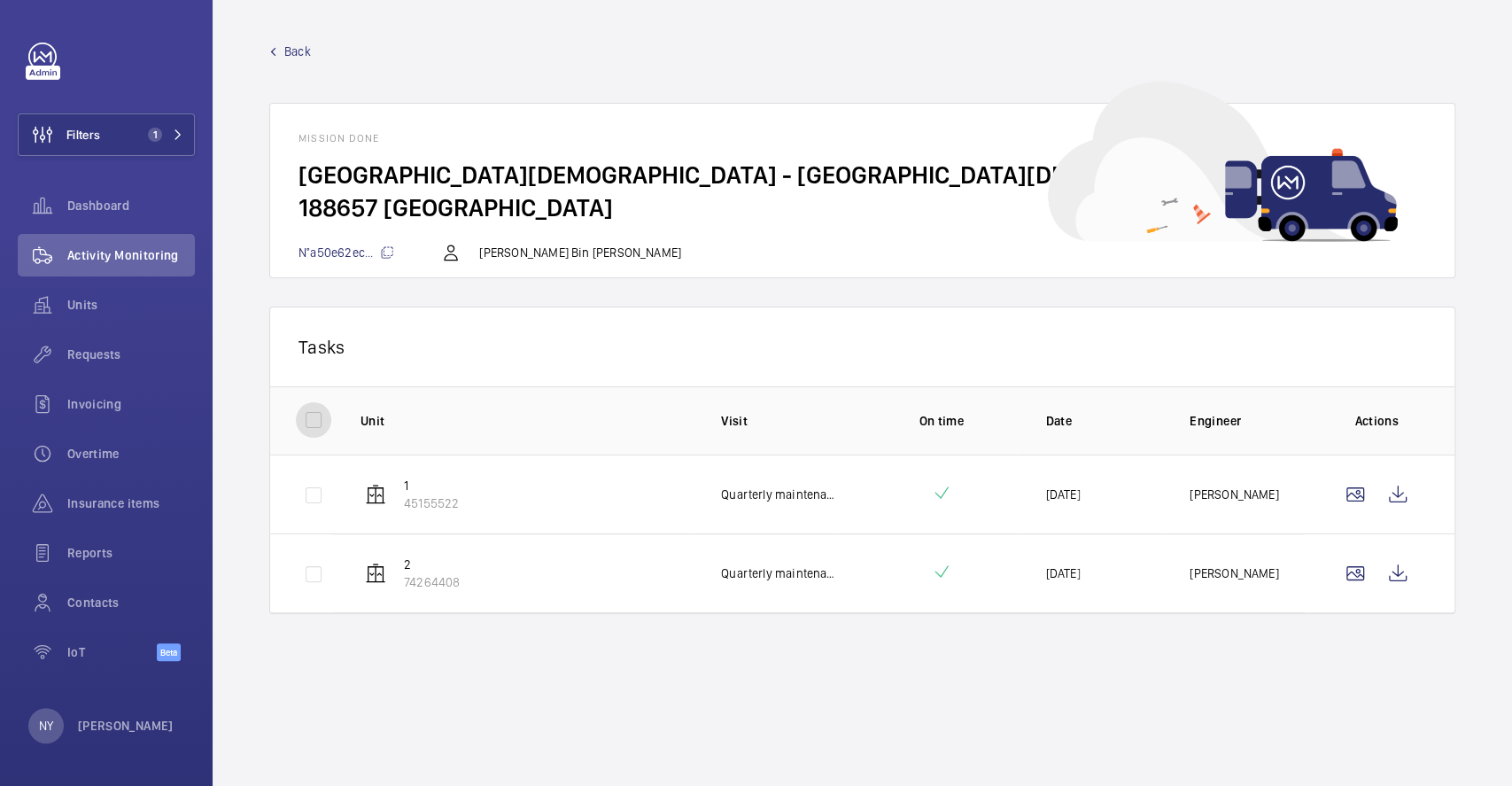
click at [306, 404] on input "checkbox" at bounding box center [314, 420] width 36 height 36
checkbox input "true"
click at [1352, 342] on button "Download 2 reports" at bounding box center [1352, 346] width 148 height 42
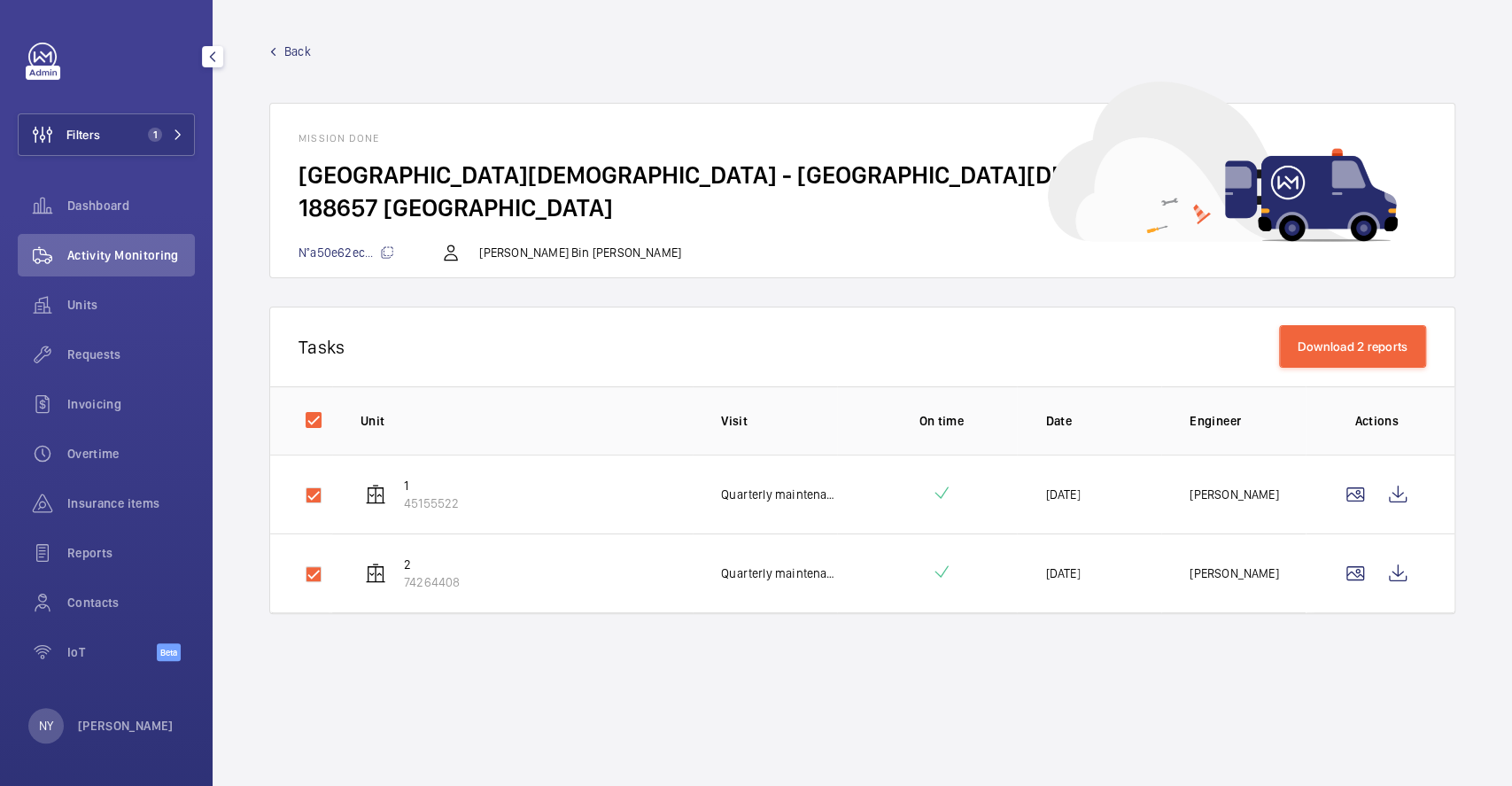
click at [295, 57] on span "Back" at bounding box center [297, 50] width 27 height 17
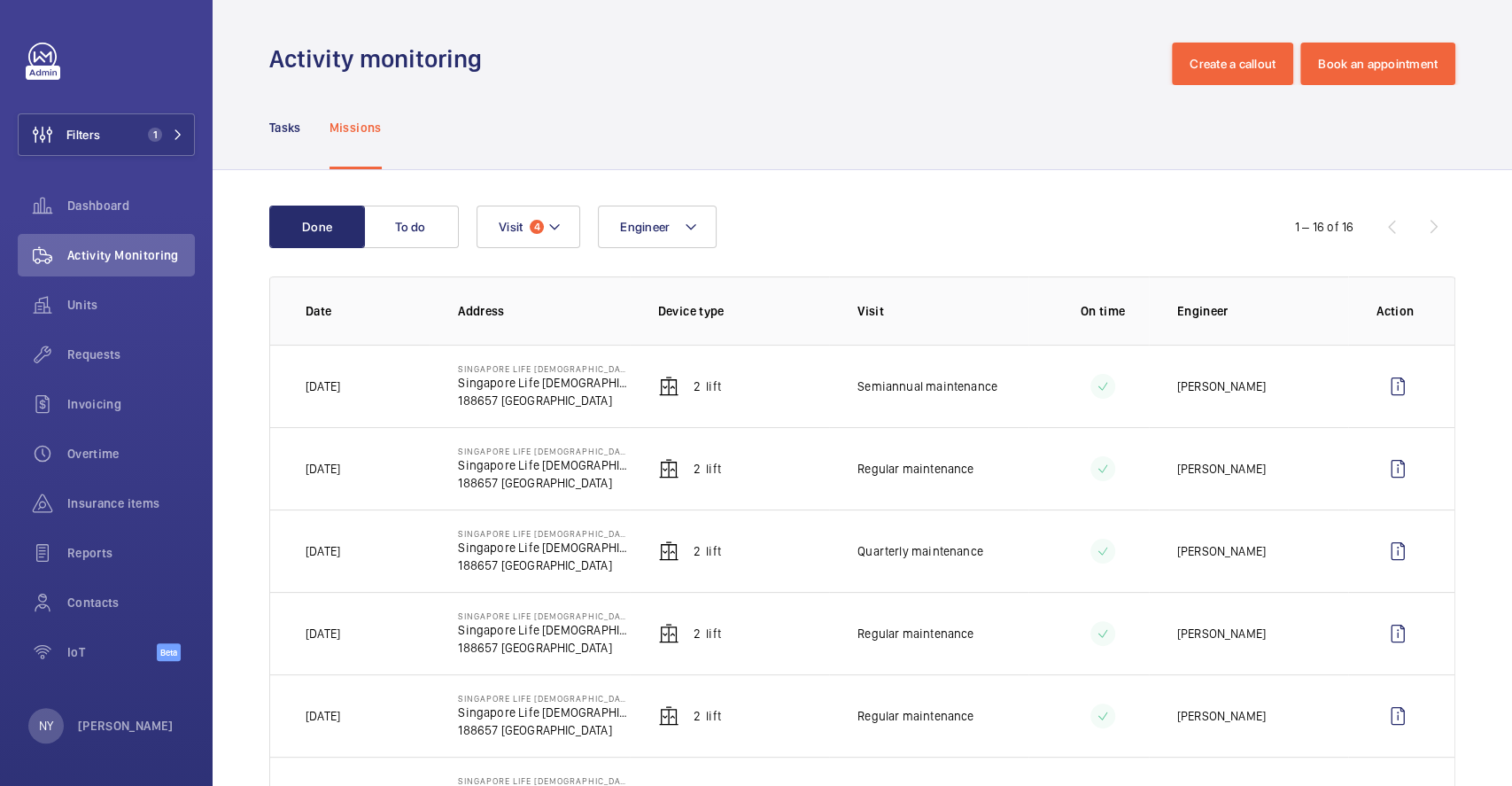
scroll to position [117, 0]
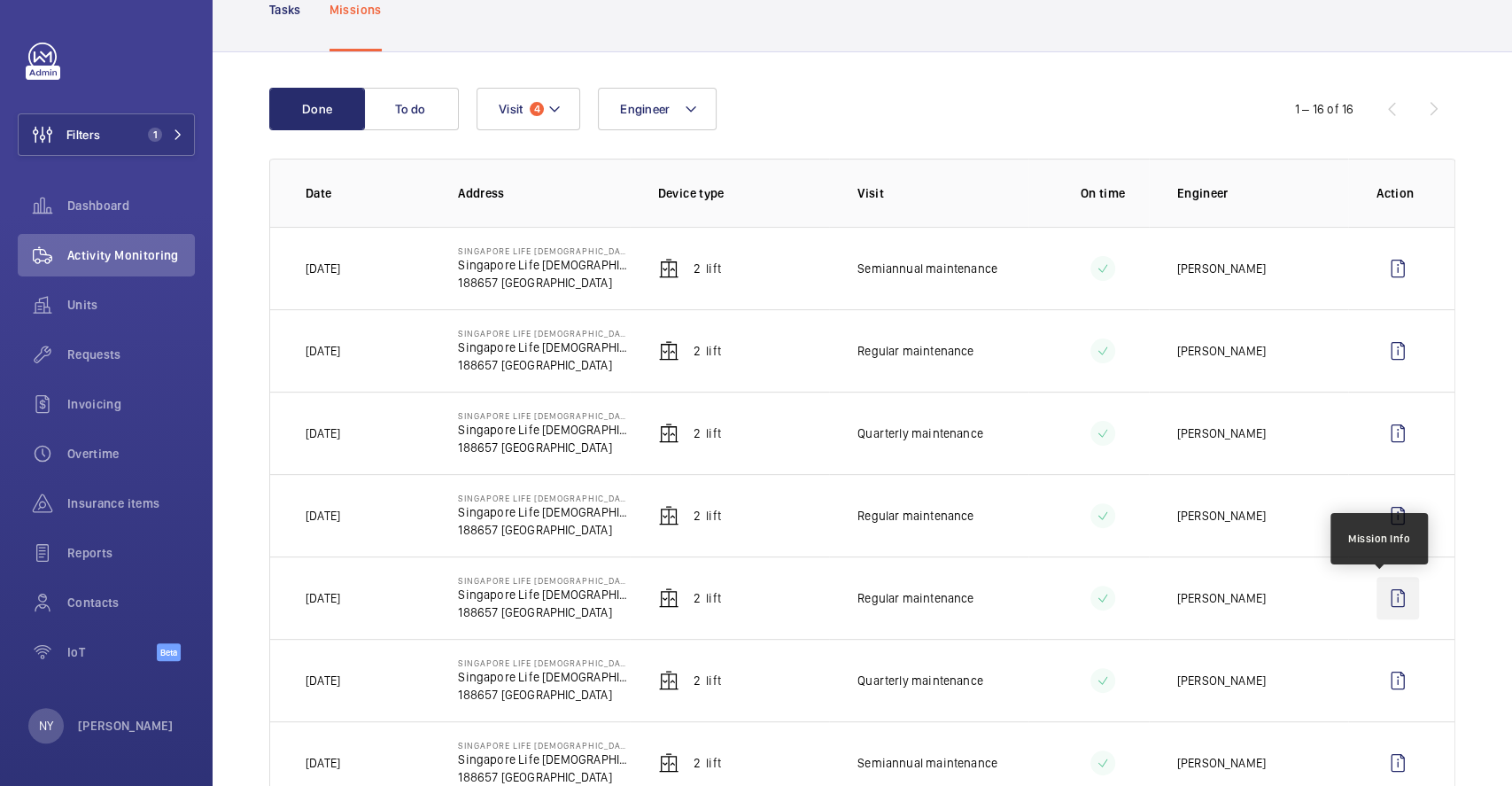
click at [1383, 604] on wm-front-icon-button at bounding box center [1397, 598] width 42 height 42
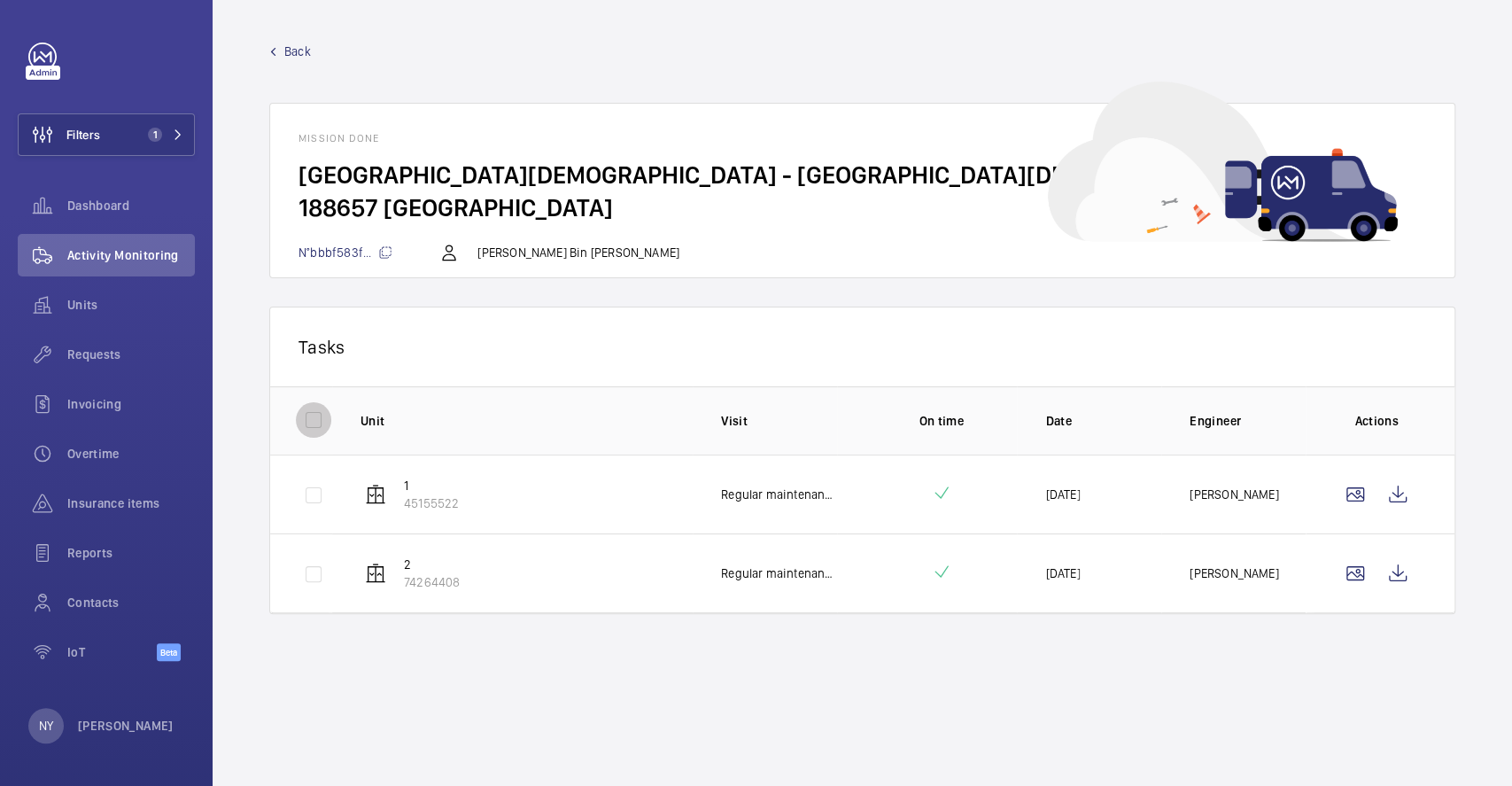
click at [316, 414] on input "checkbox" at bounding box center [314, 420] width 36 height 36
checkbox input "true"
click at [1360, 332] on button "Download 2 reports" at bounding box center [1352, 346] width 148 height 42
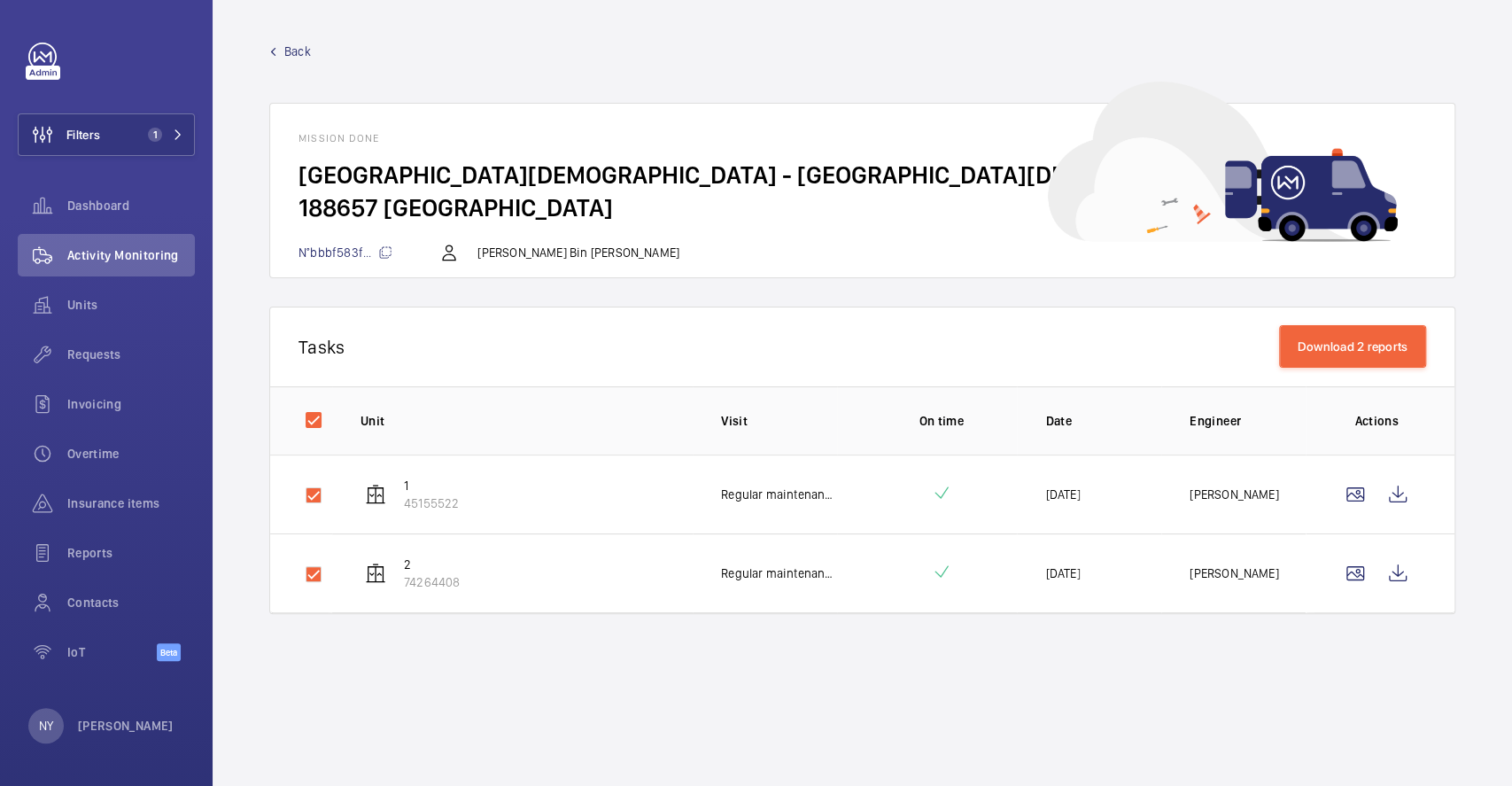
click at [296, 51] on span "Back" at bounding box center [297, 50] width 27 height 17
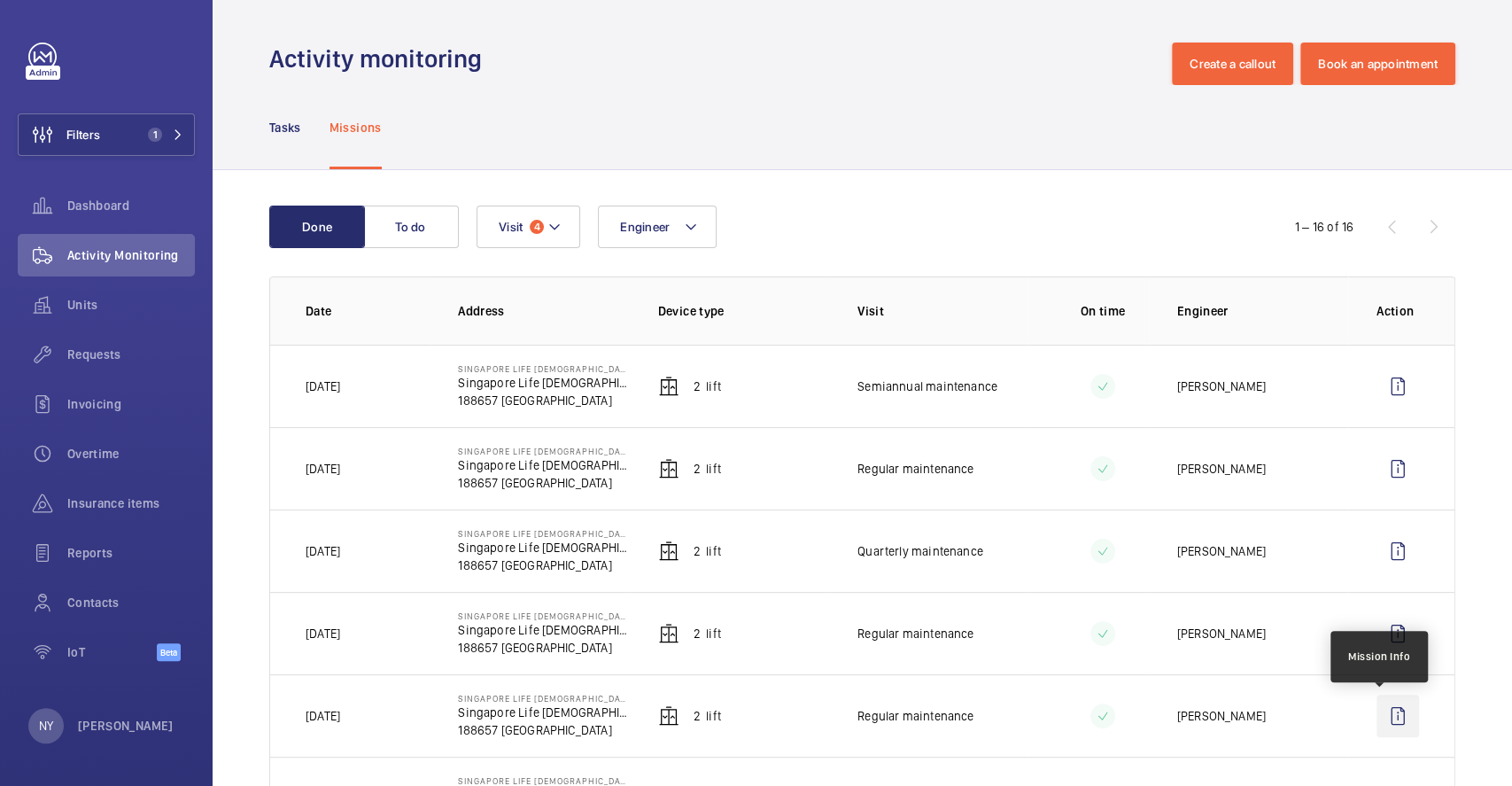
drag, startPoint x: 1390, startPoint y: 714, endPoint x: 1382, endPoint y: 719, distance: 9.4
click at [1382, 719] on wm-front-icon-button at bounding box center [1397, 715] width 42 height 42
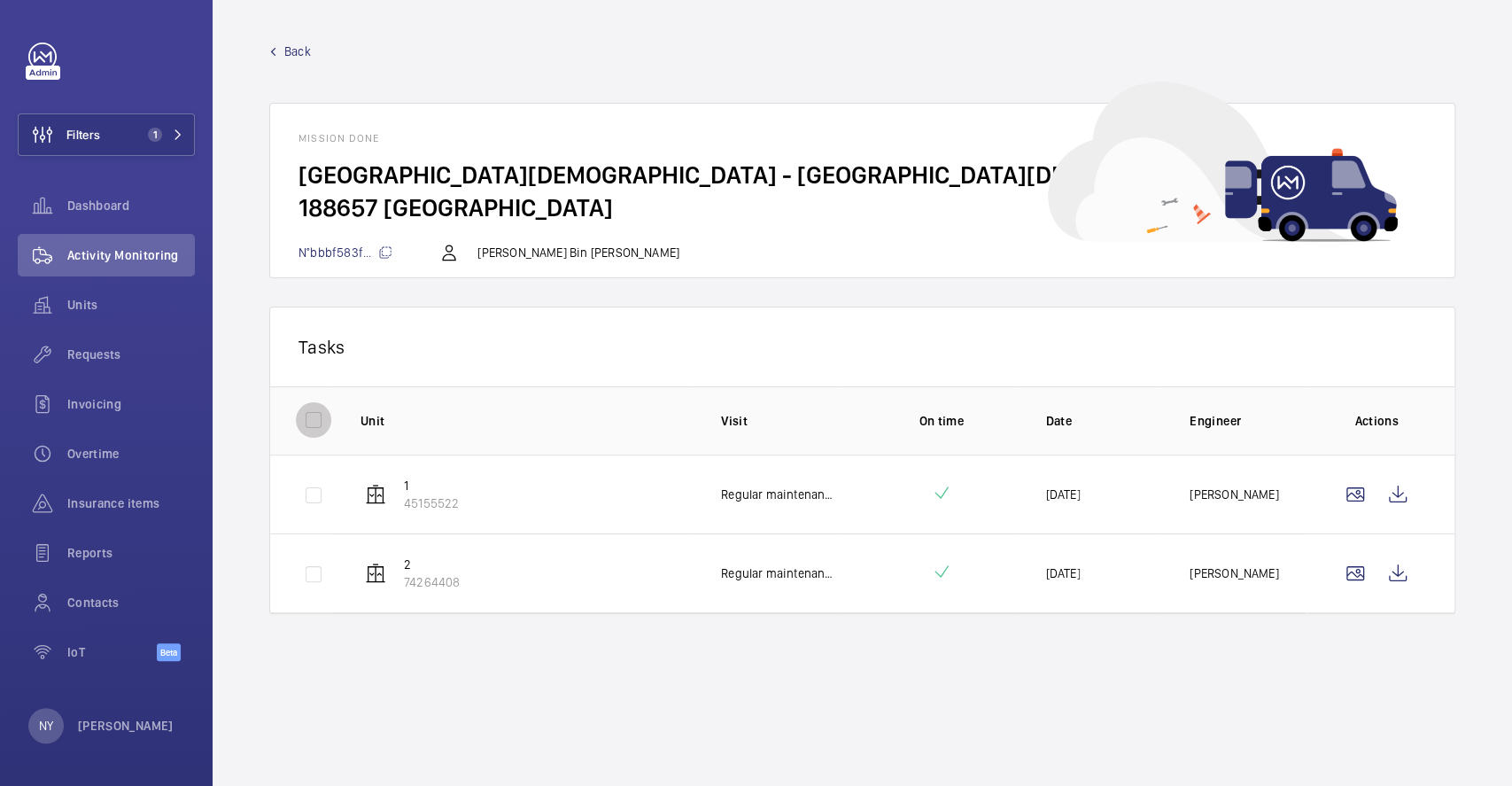
click at [310, 411] on input "checkbox" at bounding box center [314, 420] width 36 height 36
checkbox input "true"
click at [1416, 335] on button "Download 2 reports" at bounding box center [1352, 346] width 148 height 42
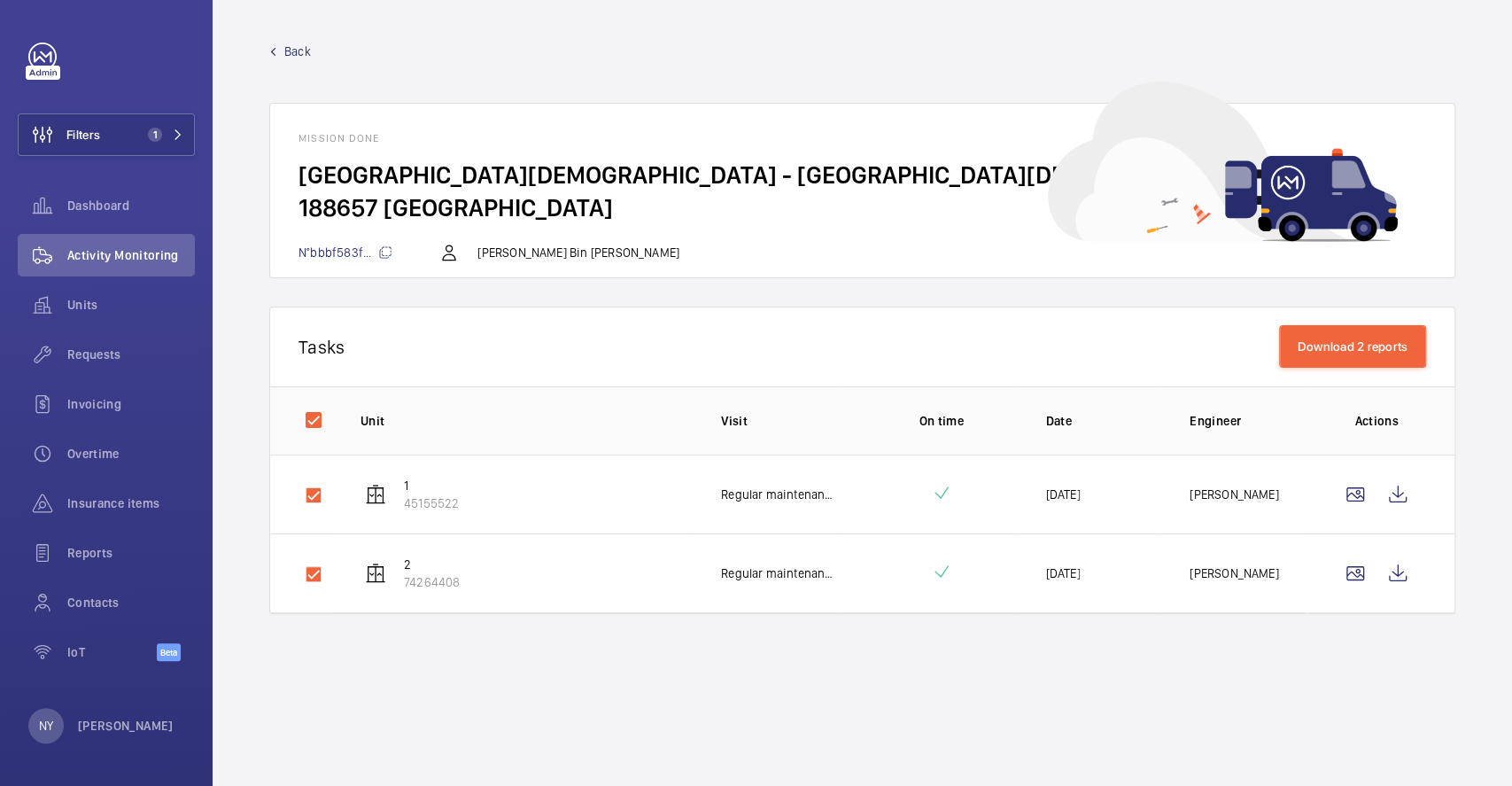
click at [287, 53] on span "Back" at bounding box center [297, 50] width 27 height 17
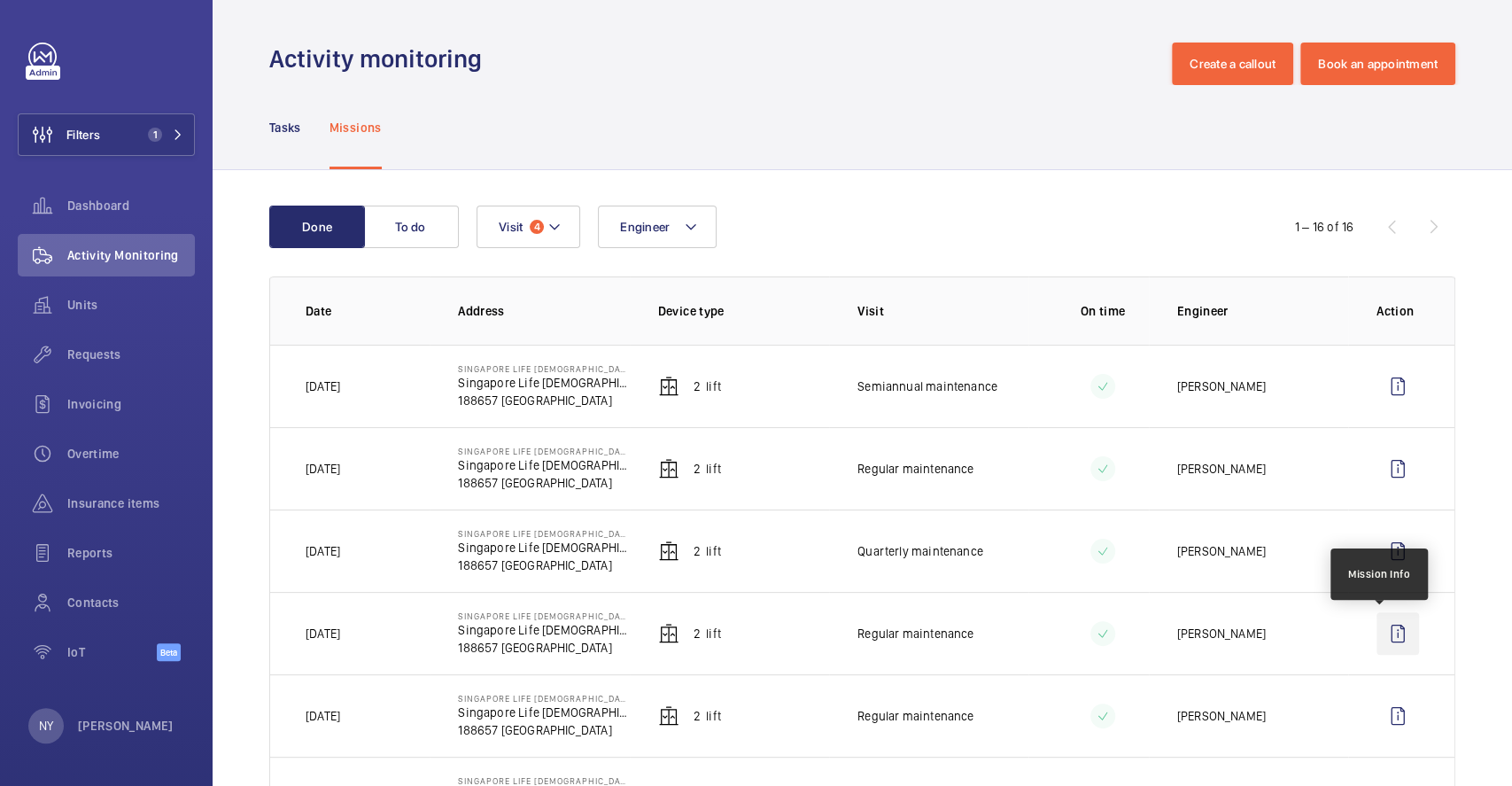
click at [1389, 632] on wm-front-icon-button at bounding box center [1397, 633] width 42 height 42
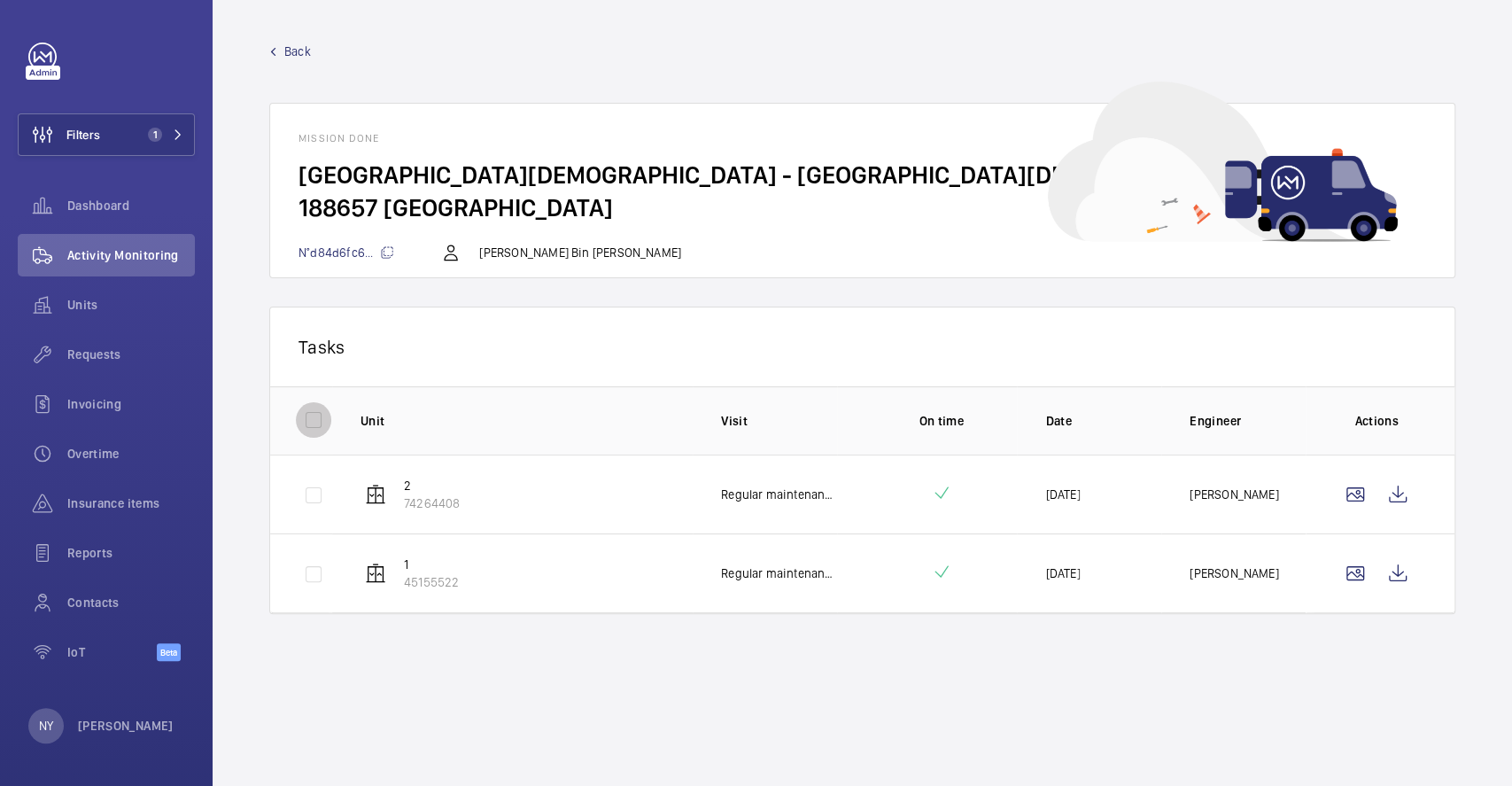
click at [315, 413] on input "checkbox" at bounding box center [314, 420] width 36 height 36
checkbox input "true"
click at [1343, 345] on button "Download 2 reports" at bounding box center [1352, 346] width 148 height 42
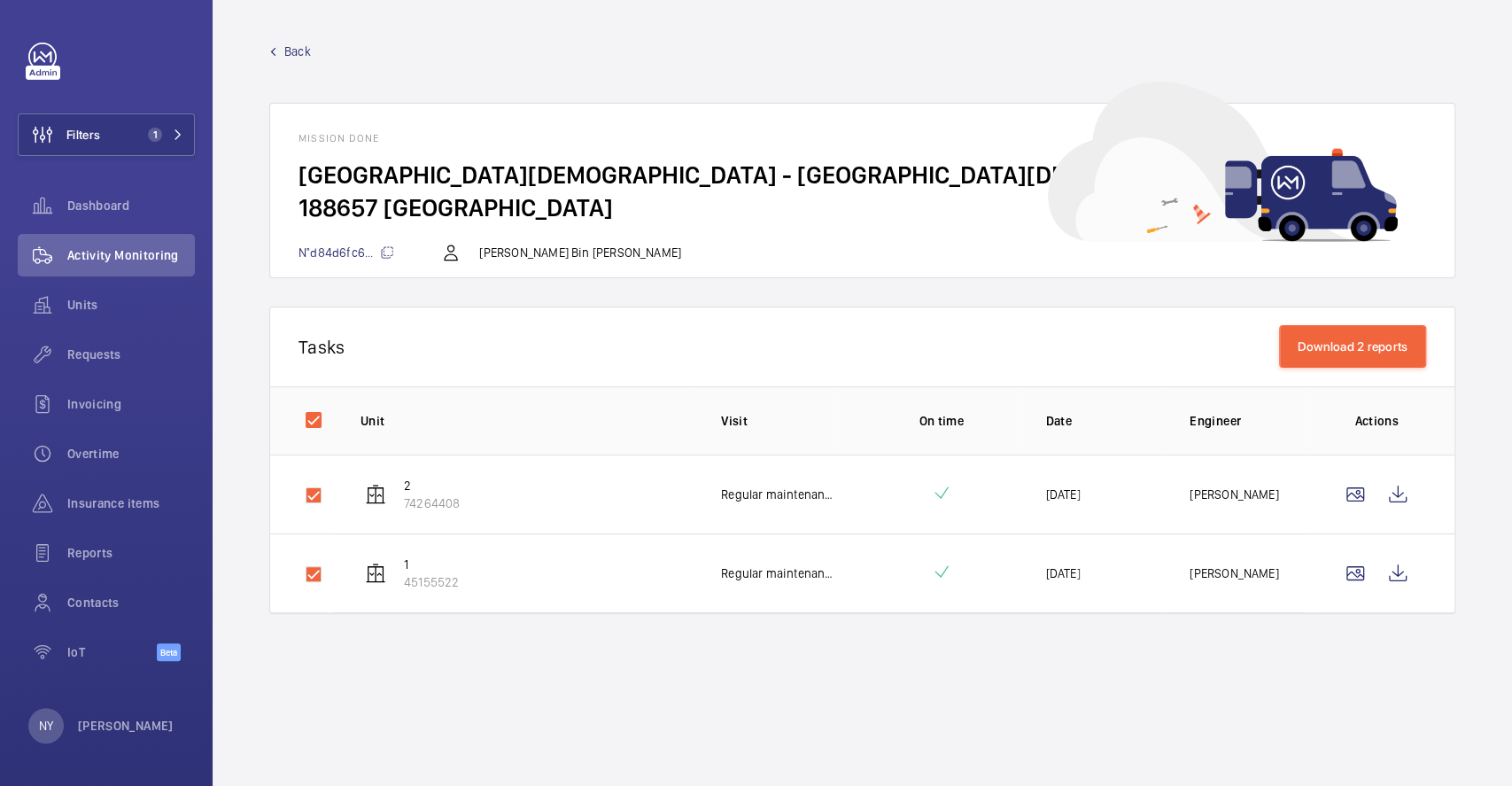
click at [303, 50] on span "Back" at bounding box center [297, 50] width 27 height 17
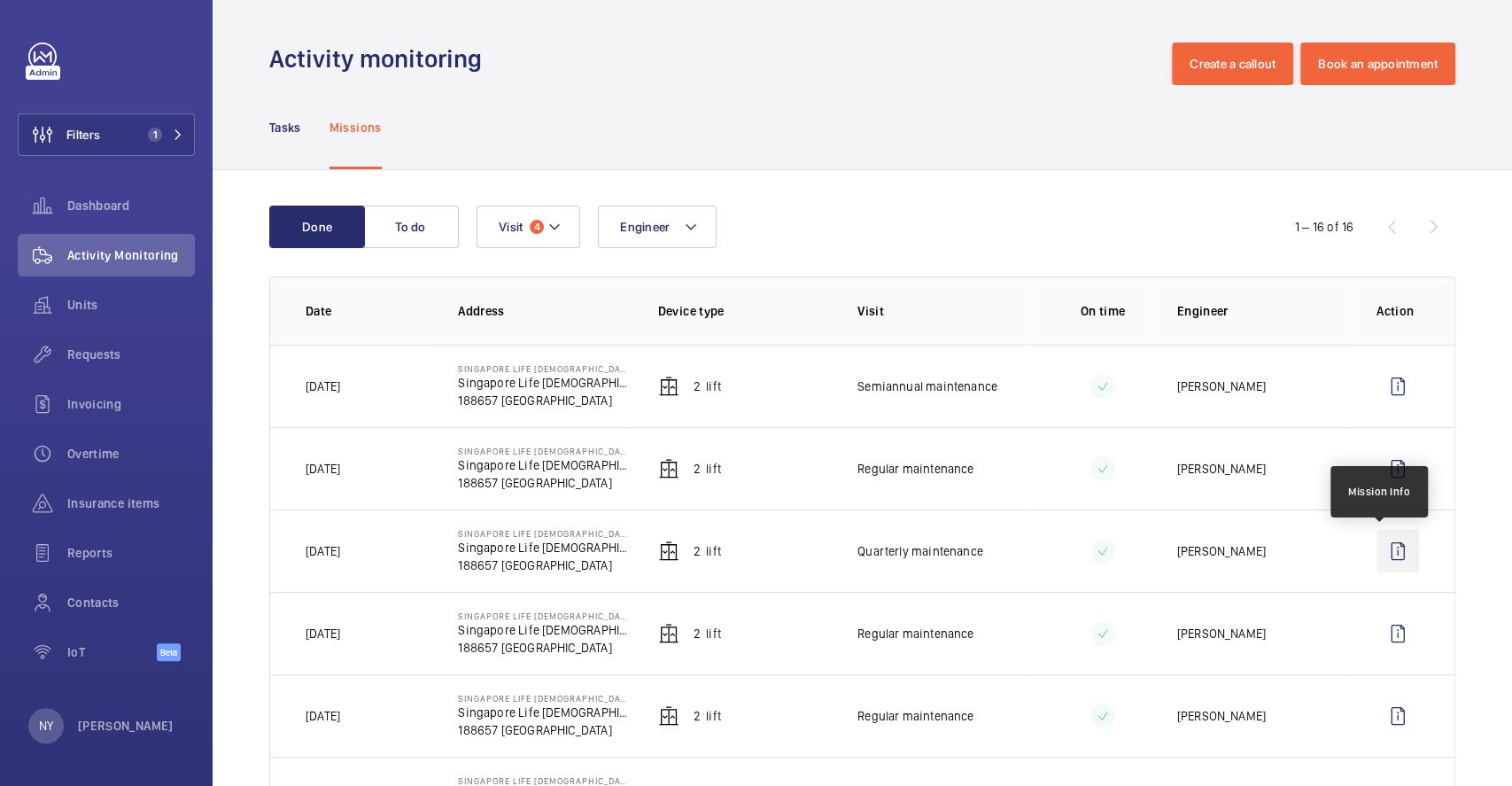
click at [1381, 543] on wm-front-icon-button at bounding box center [1397, 551] width 42 height 42
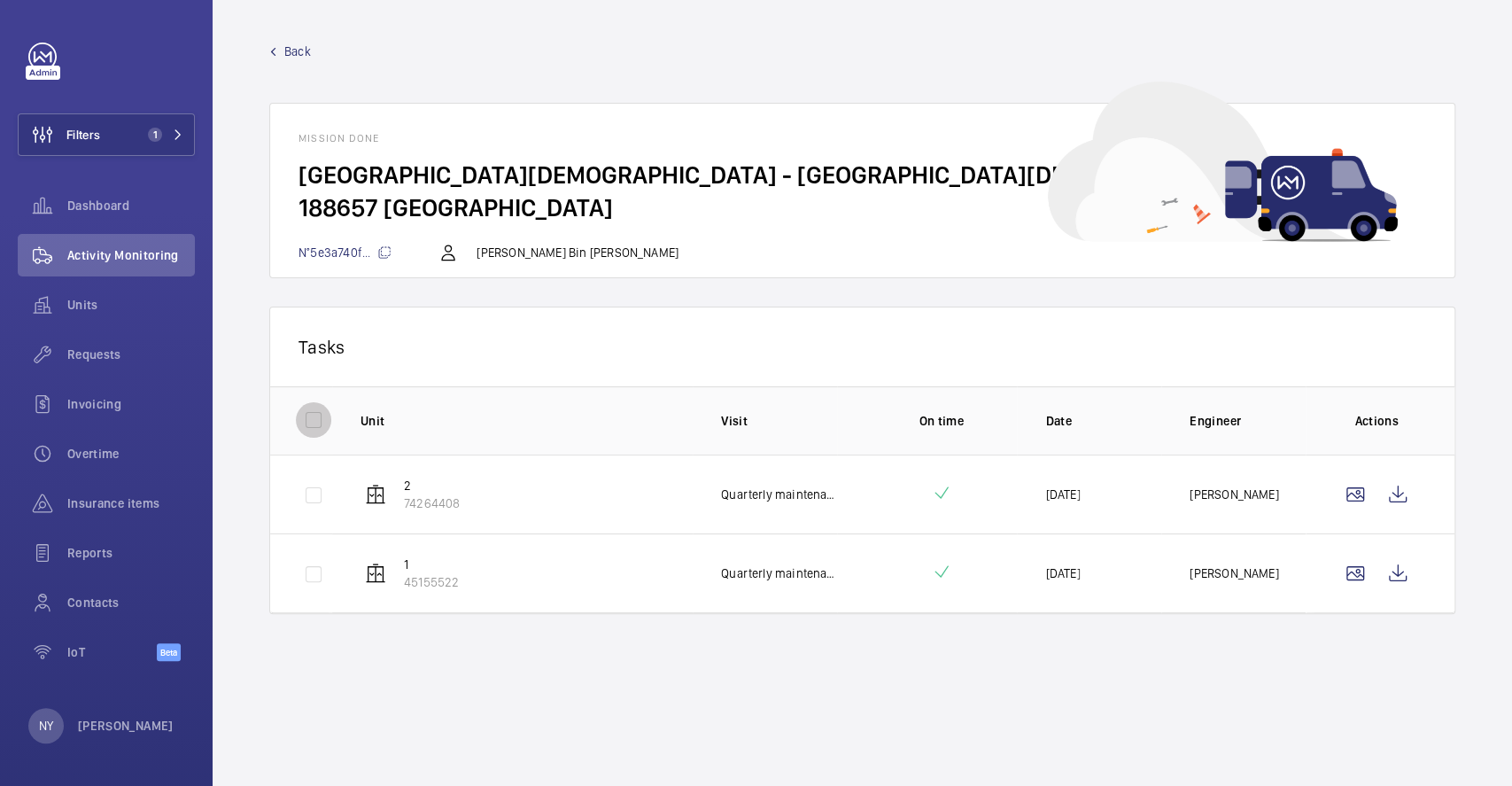
click at [316, 429] on input "checkbox" at bounding box center [314, 420] width 36 height 36
checkbox input "true"
click at [1323, 353] on button "Download 2 reports" at bounding box center [1352, 346] width 148 height 42
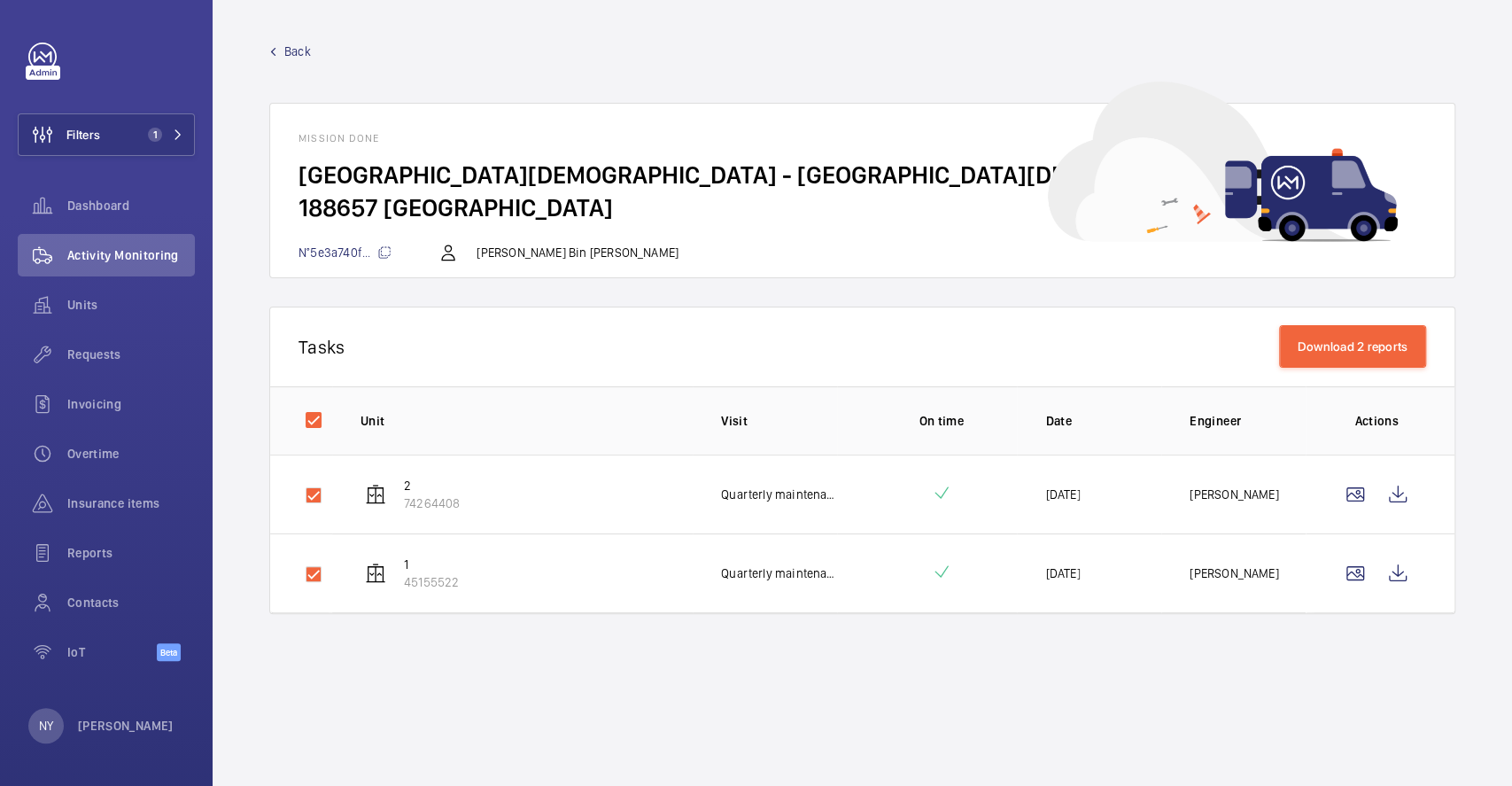
click at [292, 54] on span "Back" at bounding box center [297, 50] width 27 height 17
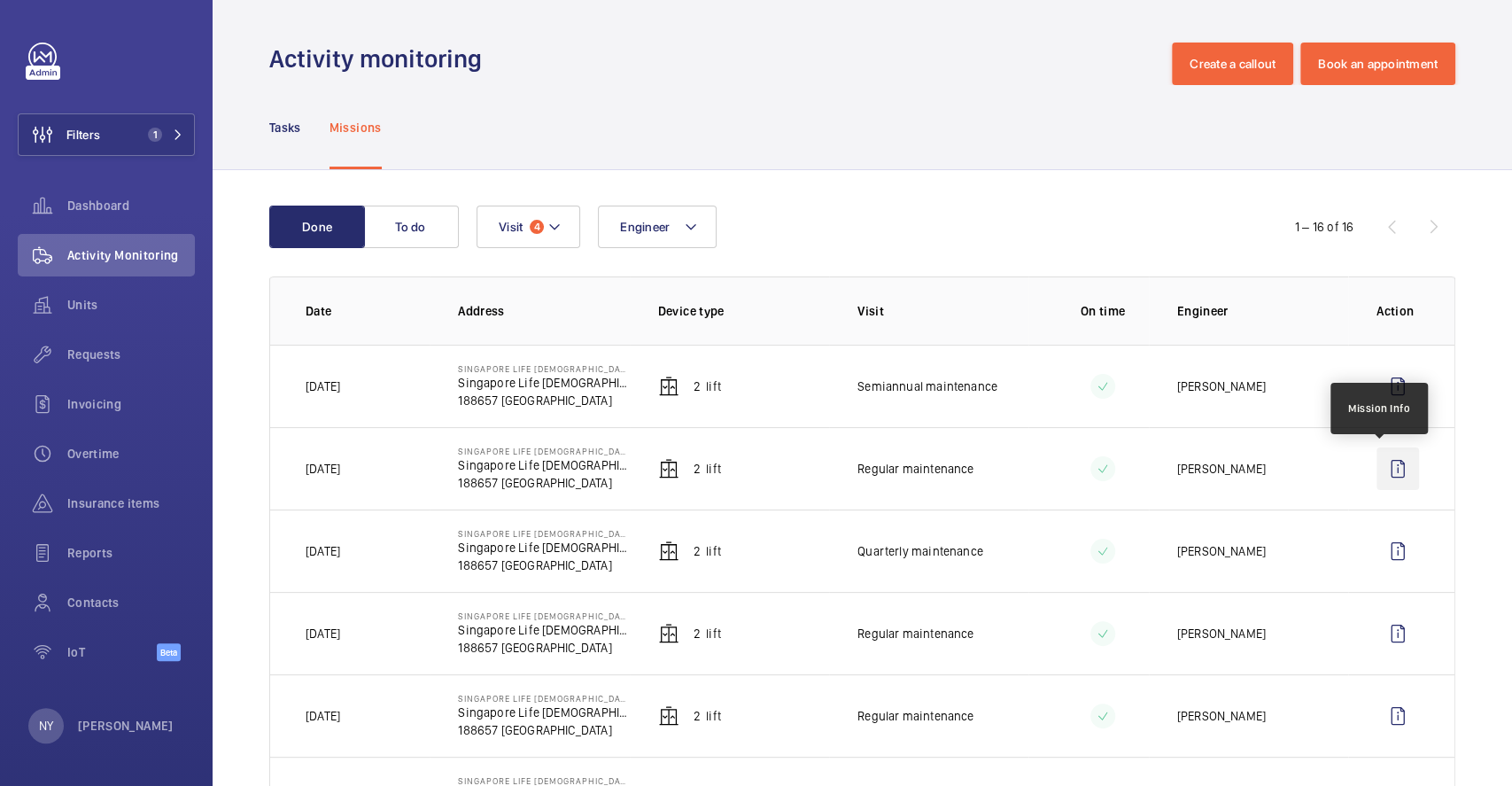
click at [1389, 483] on wm-front-icon-button at bounding box center [1397, 469] width 42 height 42
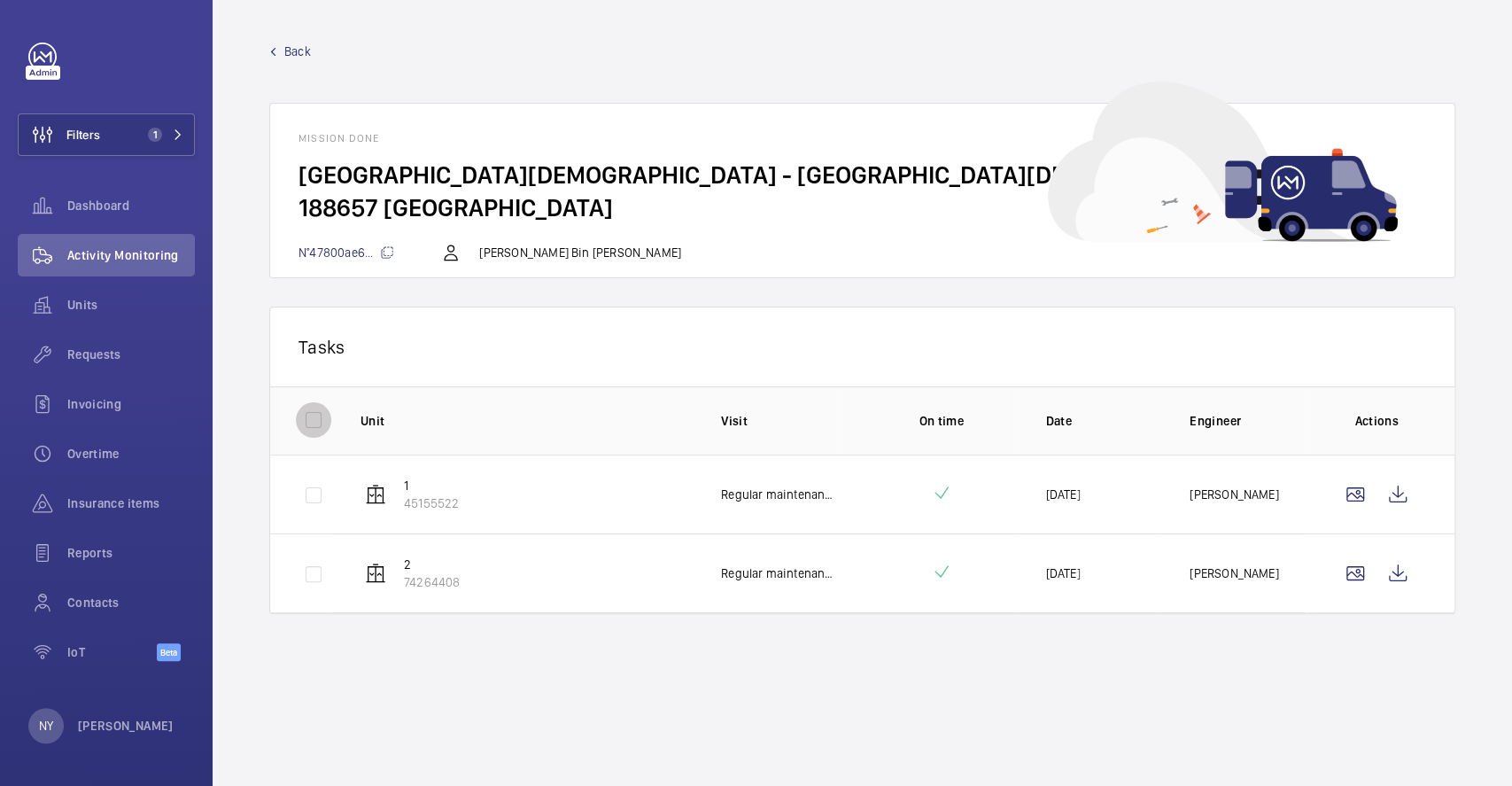
click at [309, 421] on input "checkbox" at bounding box center [314, 420] width 36 height 36
checkbox input "true"
click at [1318, 344] on button "Download 2 reports" at bounding box center [1352, 346] width 148 height 42
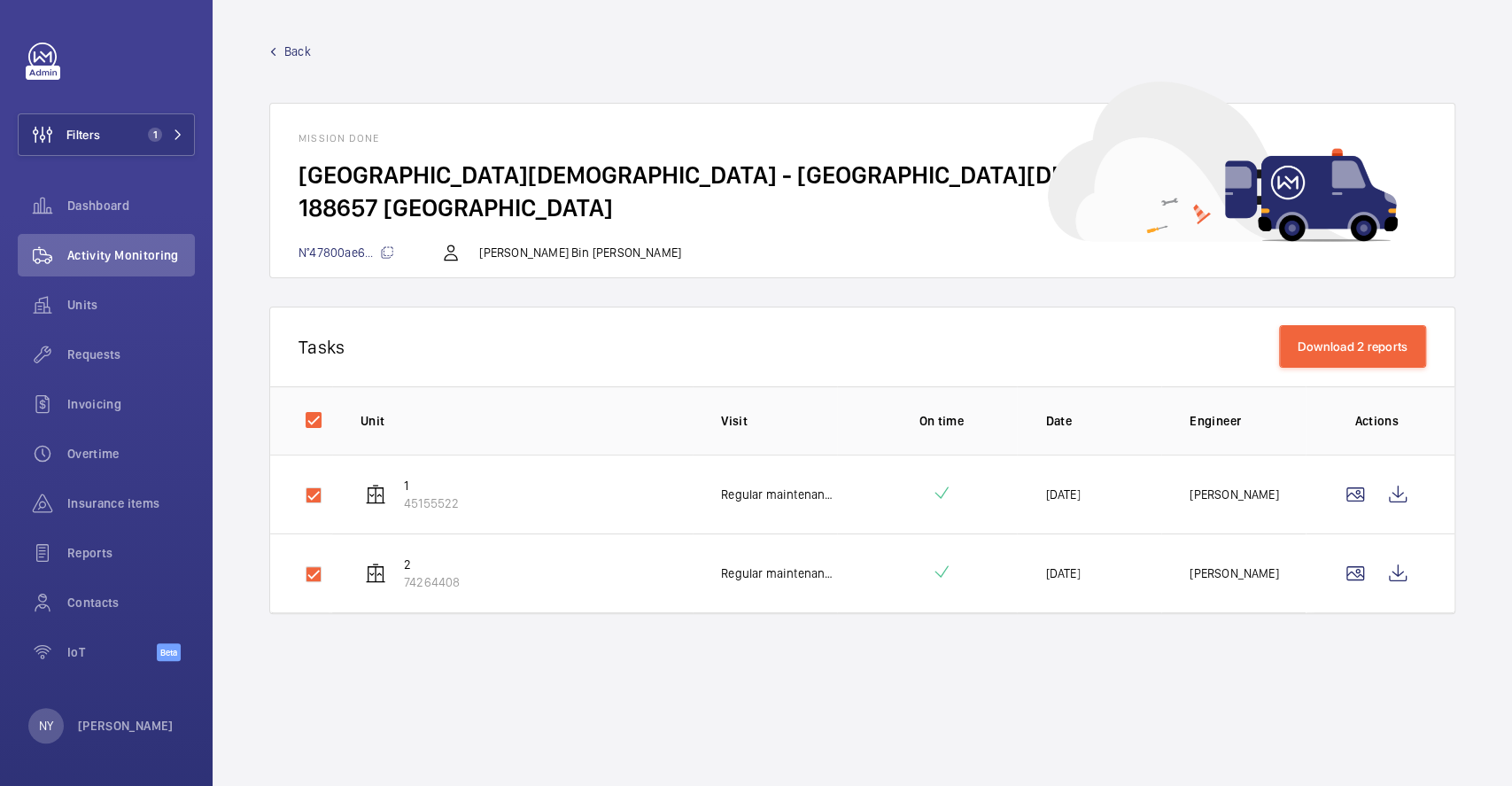
click at [291, 43] on span "Back" at bounding box center [297, 50] width 27 height 17
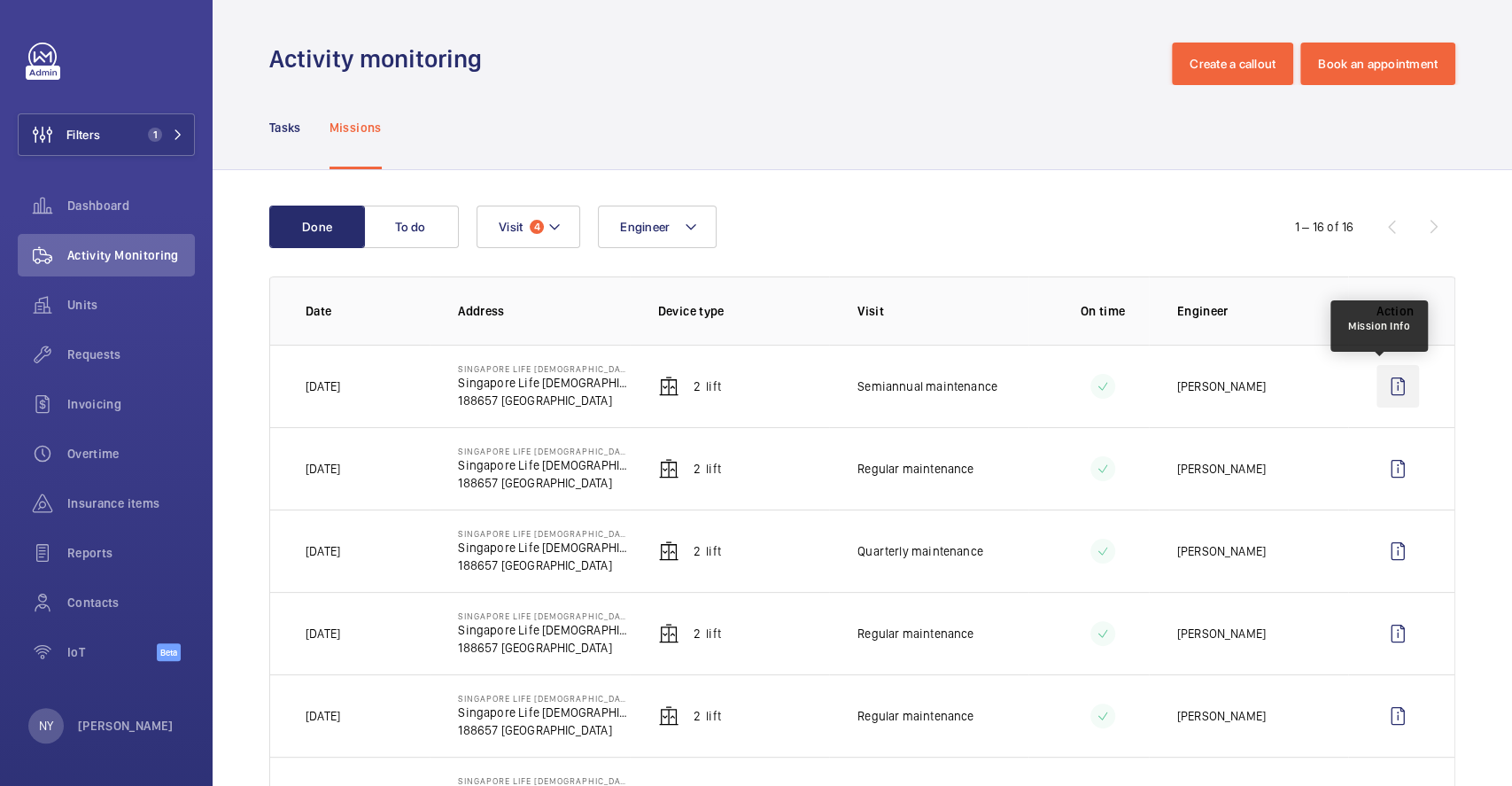
click at [1376, 394] on wm-front-icon-button at bounding box center [1397, 386] width 42 height 42
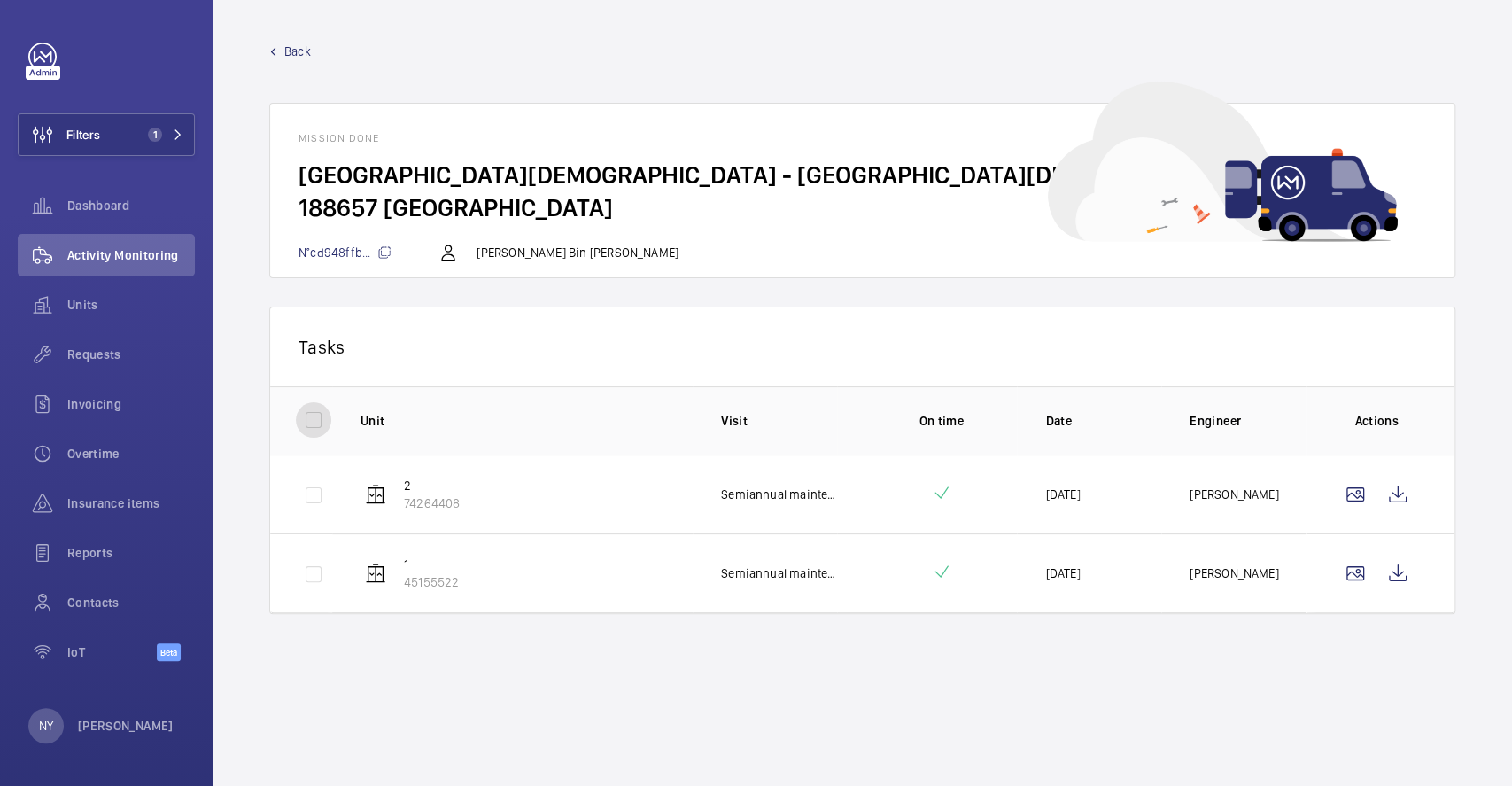
click at [322, 415] on input "checkbox" at bounding box center [314, 420] width 36 height 36
checkbox input "true"
click at [1325, 349] on button "Download 2 reports" at bounding box center [1352, 346] width 148 height 42
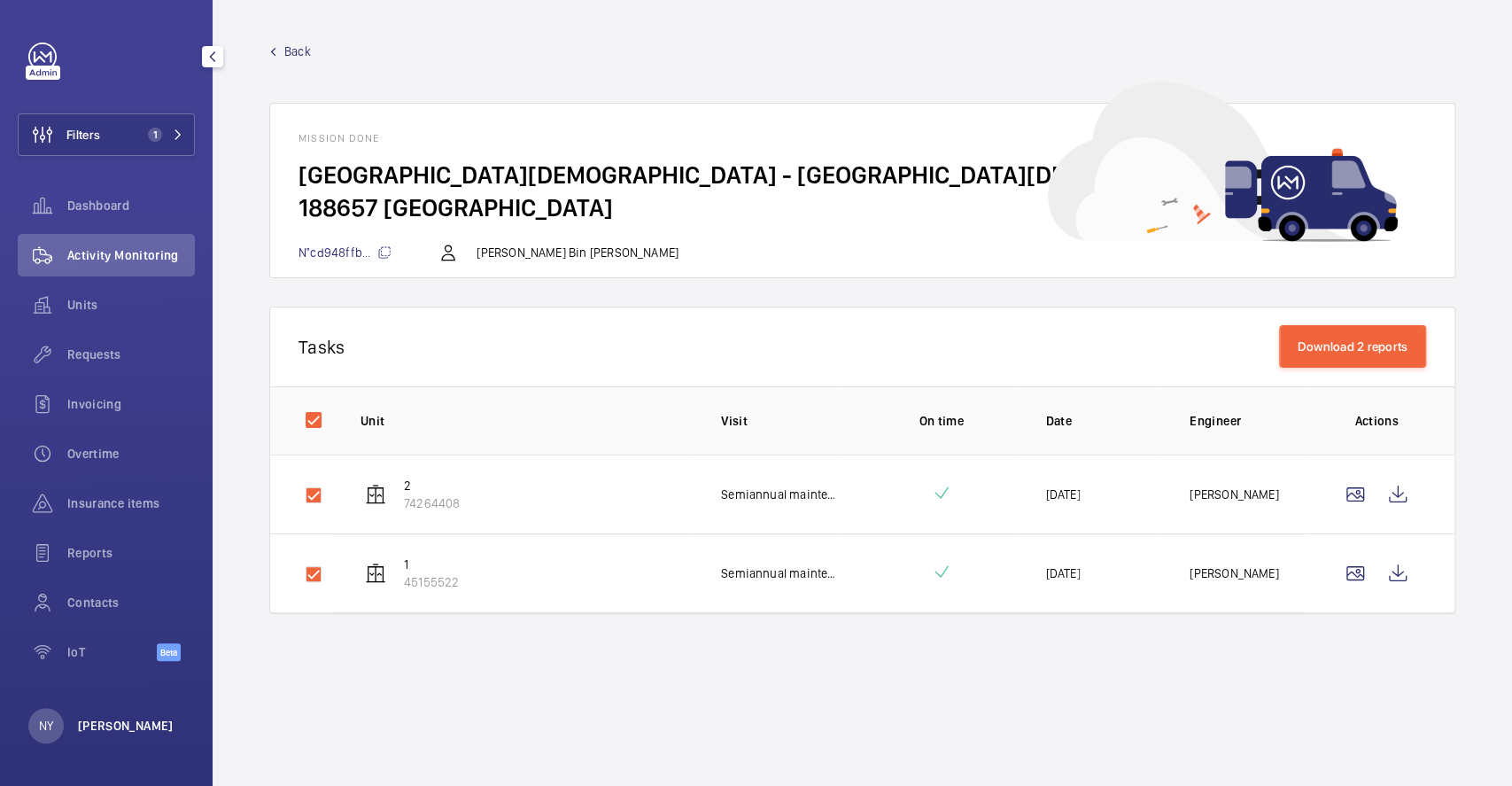
click at [109, 732] on p "[PERSON_NAME]" at bounding box center [126, 725] width 95 height 17
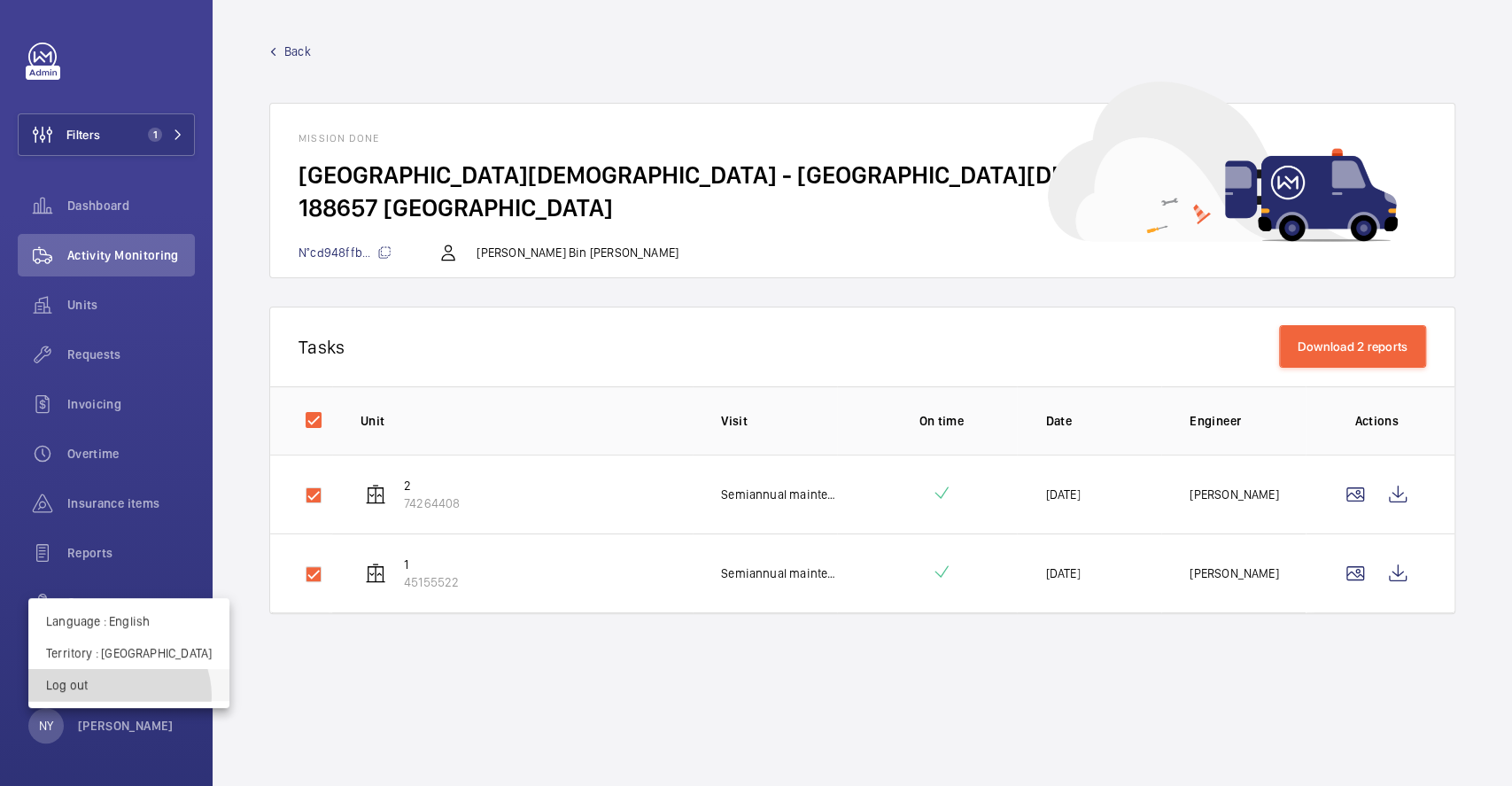
click at [117, 696] on button "Log out" at bounding box center [128, 684] width 201 height 32
